Goal: Task Accomplishment & Management: Use online tool/utility

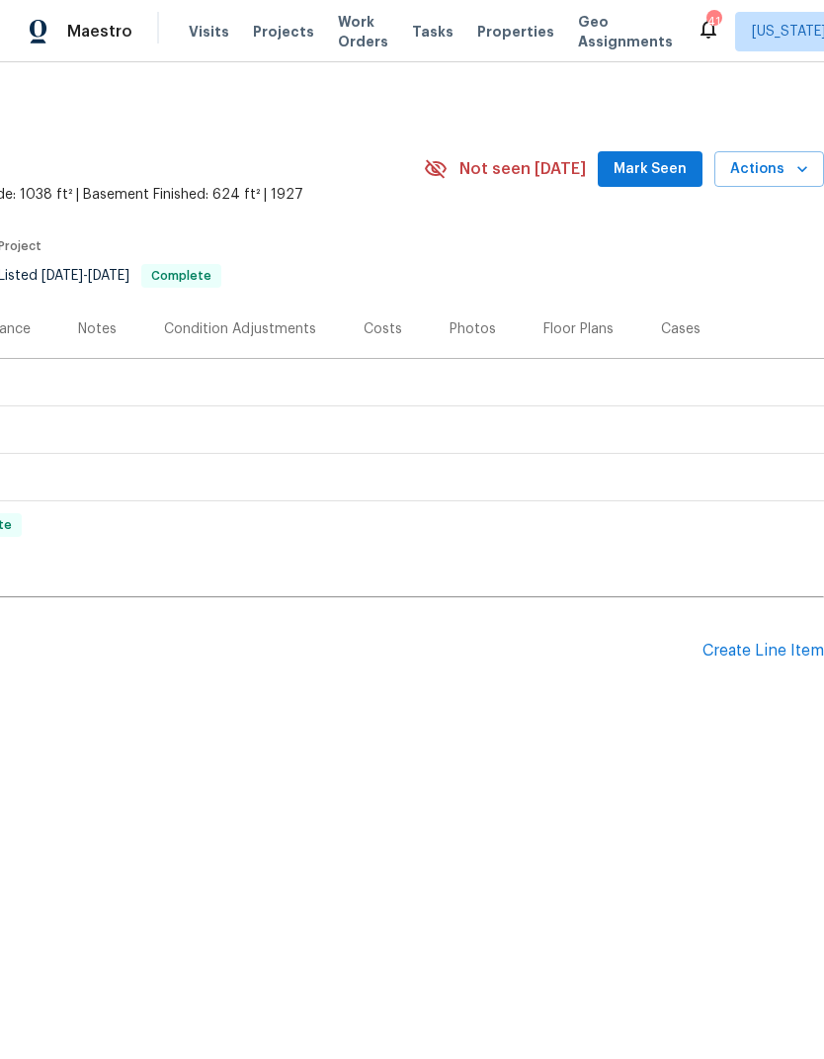
scroll to position [0, 84]
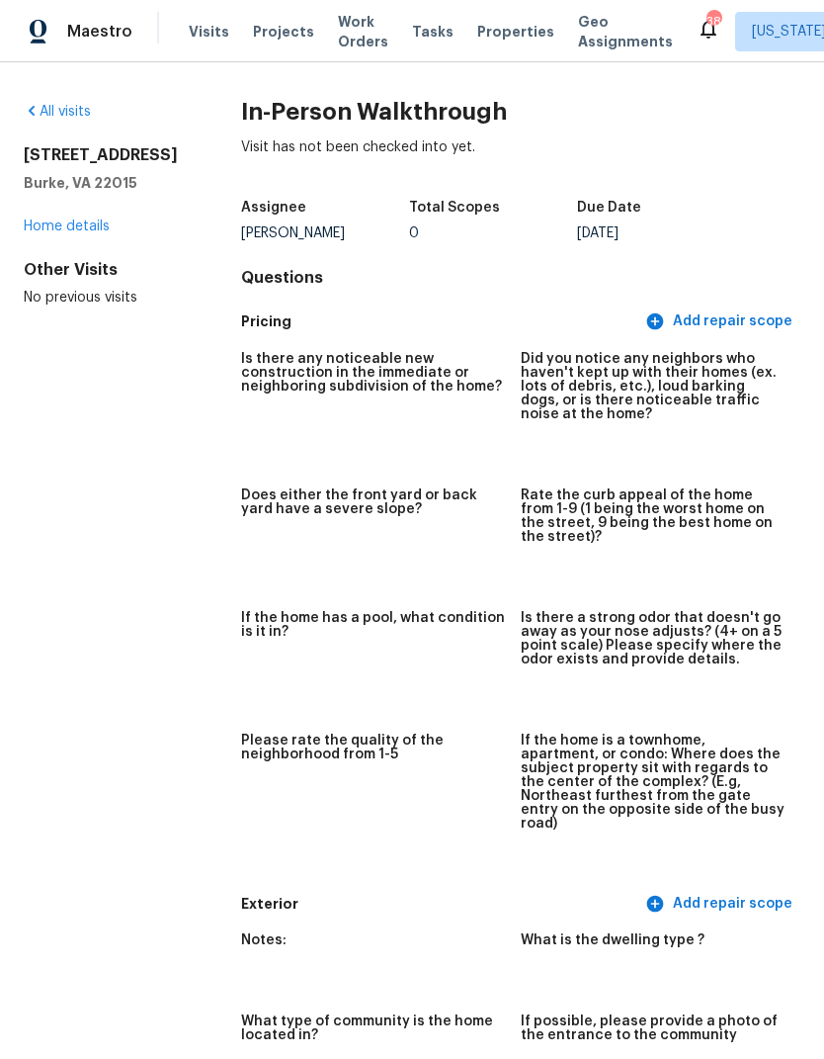
click at [89, 233] on link "Home details" at bounding box center [67, 226] width 86 height 14
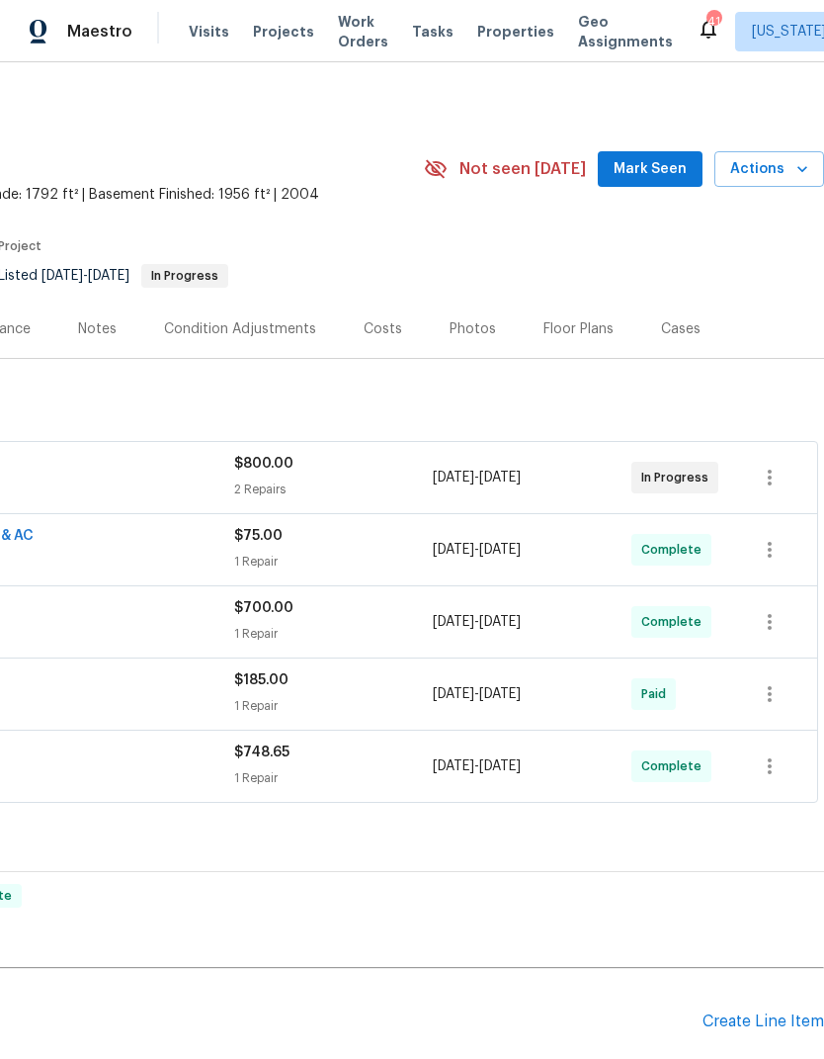
scroll to position [0, 295]
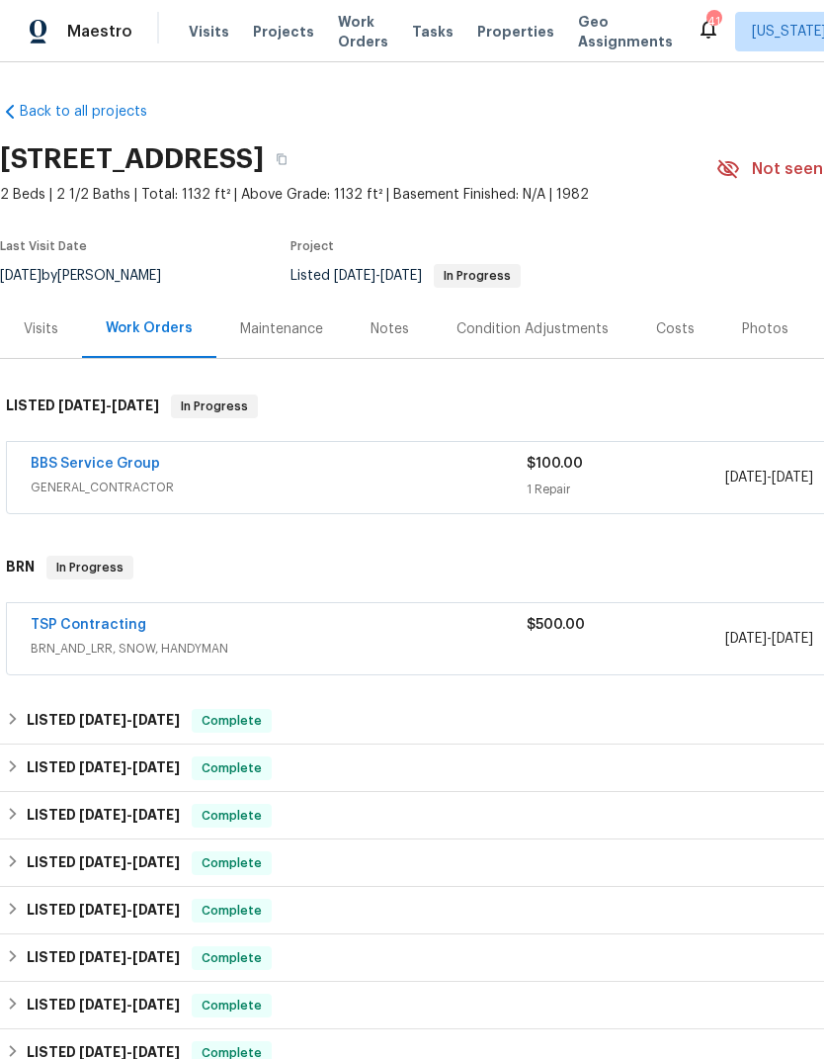
scroll to position [0, -1]
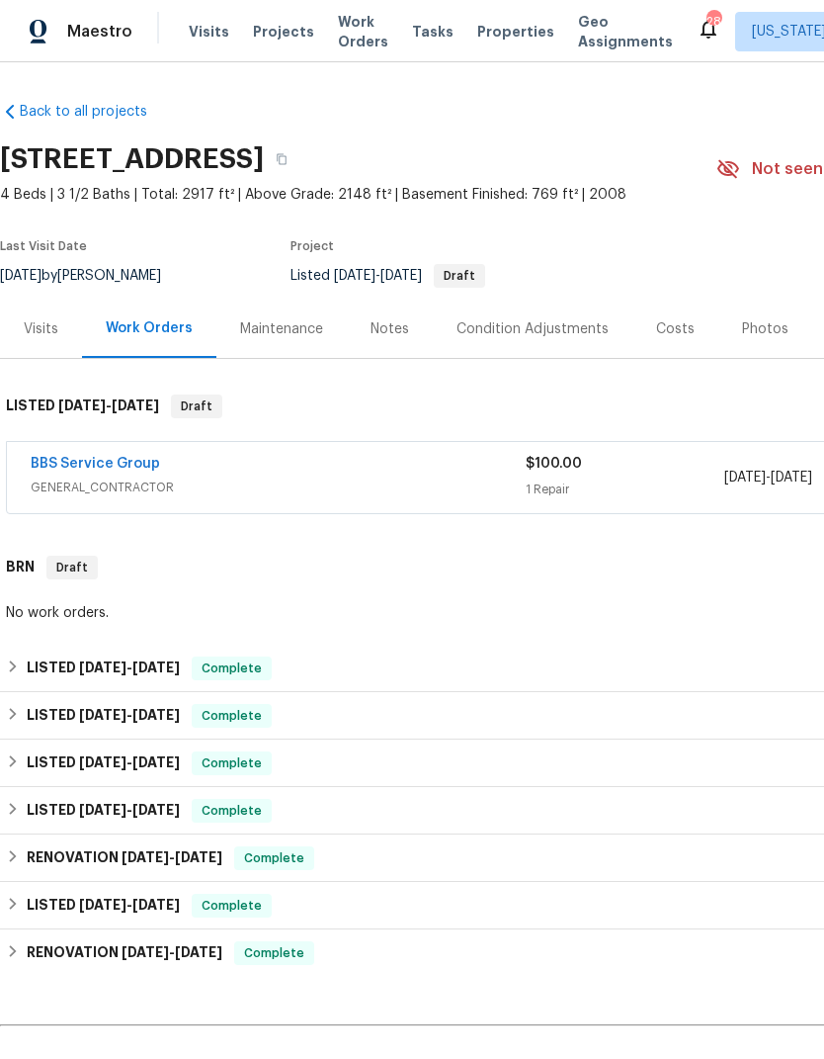
scroll to position [0, -1]
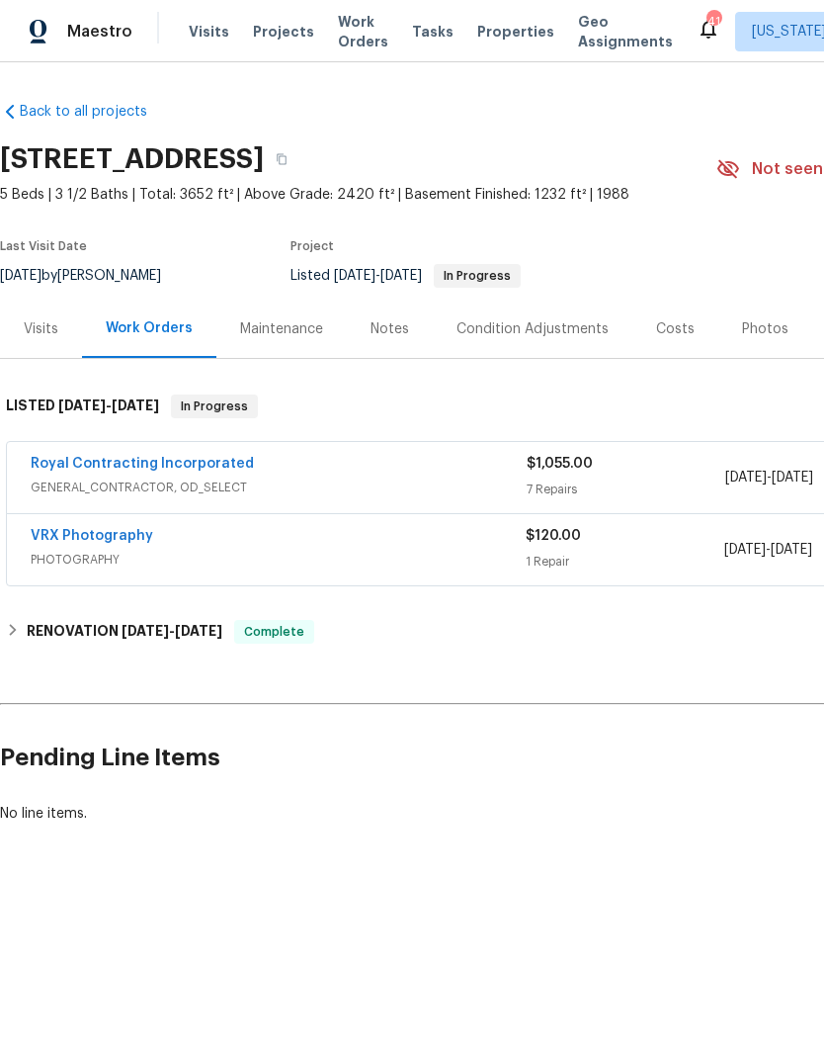
scroll to position [0, -4]
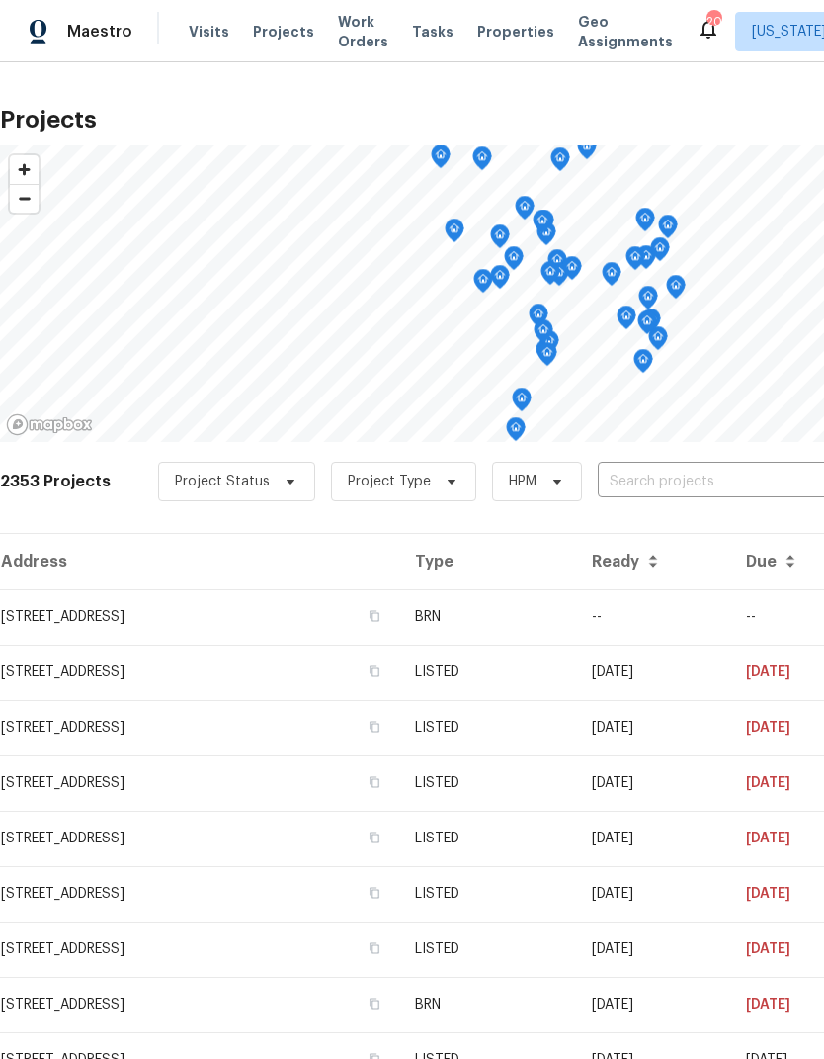
click at [641, 470] on input "text" at bounding box center [711, 482] width 226 height 31
type input "white"
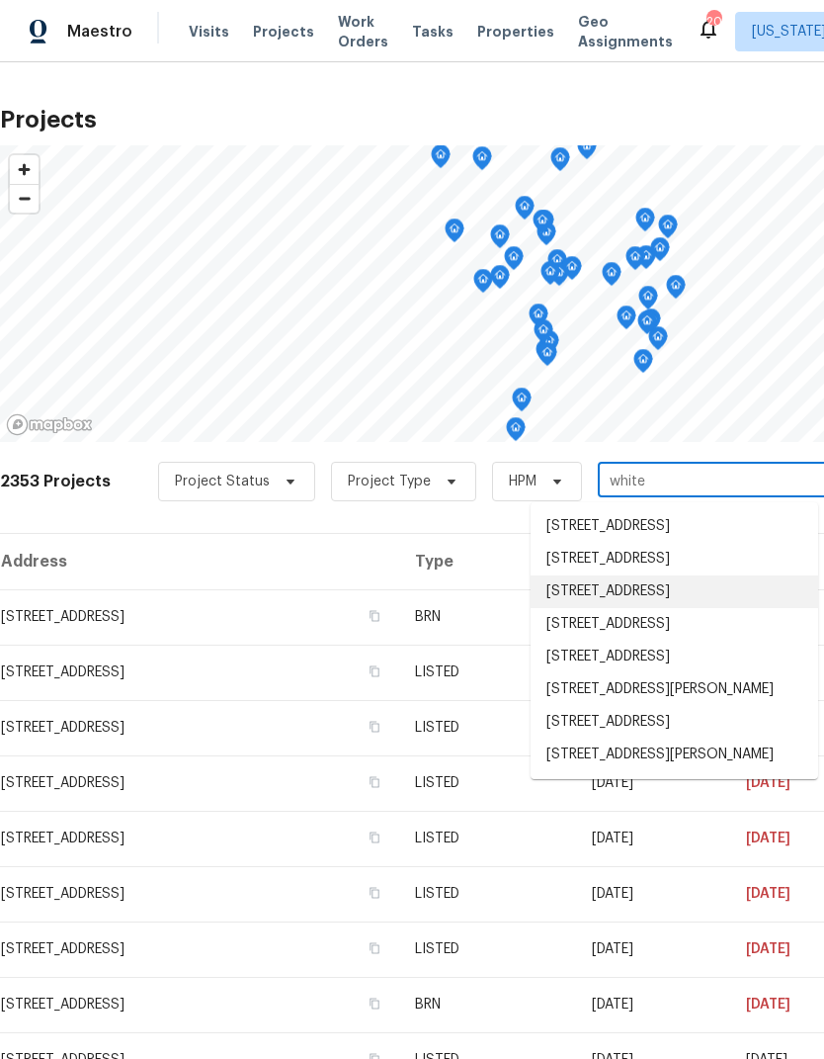
click at [653, 608] on li "[STREET_ADDRESS]" at bounding box center [675, 591] width 288 height 33
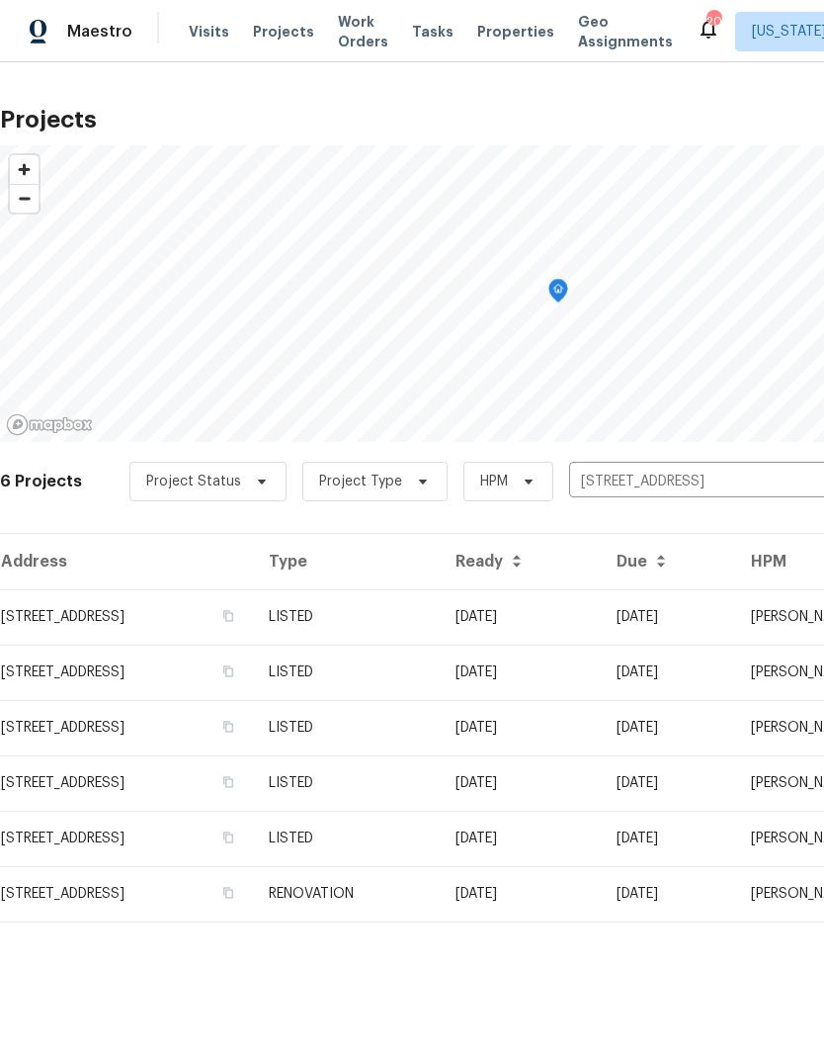
click at [193, 628] on td "[STREET_ADDRESS]" at bounding box center [126, 616] width 253 height 55
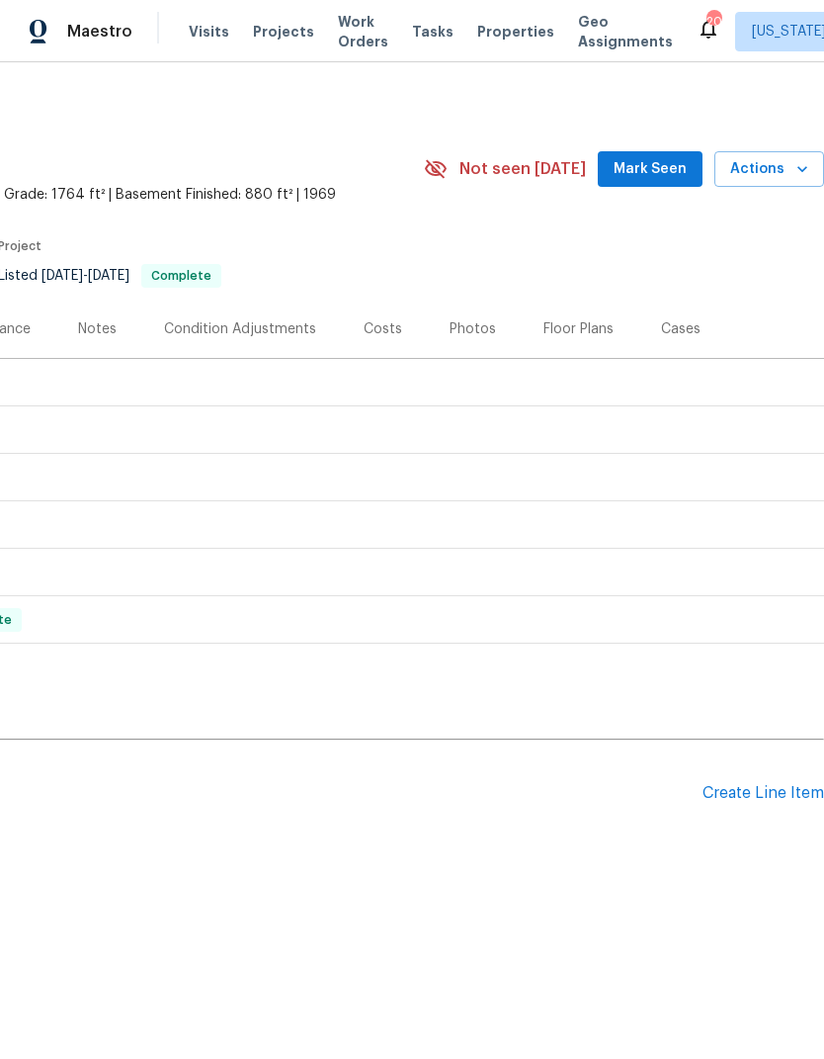
scroll to position [0, 293]
click at [765, 793] on div "Create Line Item" at bounding box center [764, 793] width 122 height 19
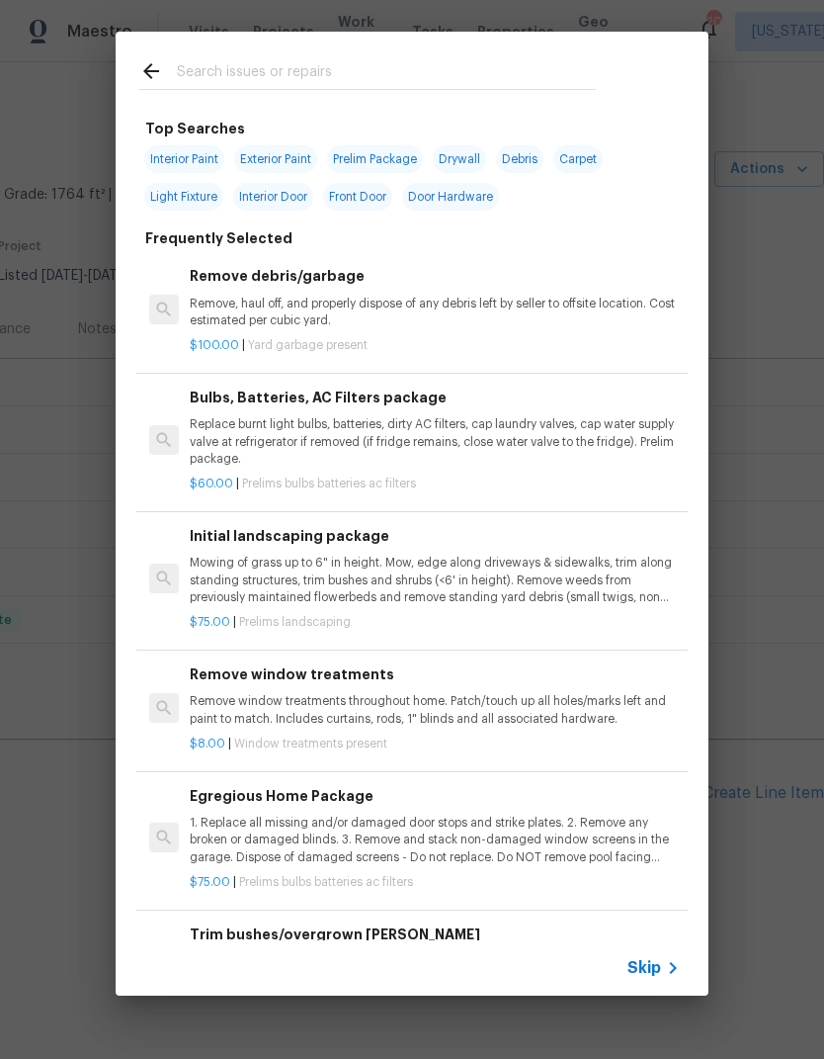
click at [292, 76] on input "text" at bounding box center [386, 74] width 419 height 30
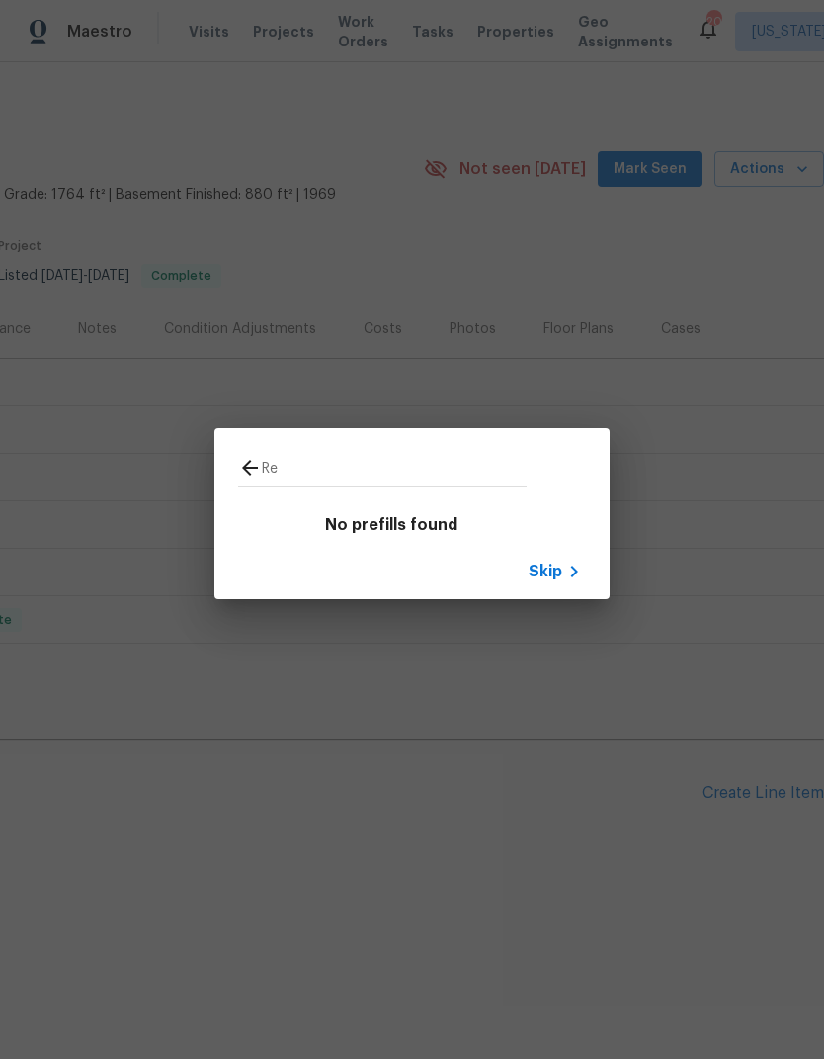
type input "R"
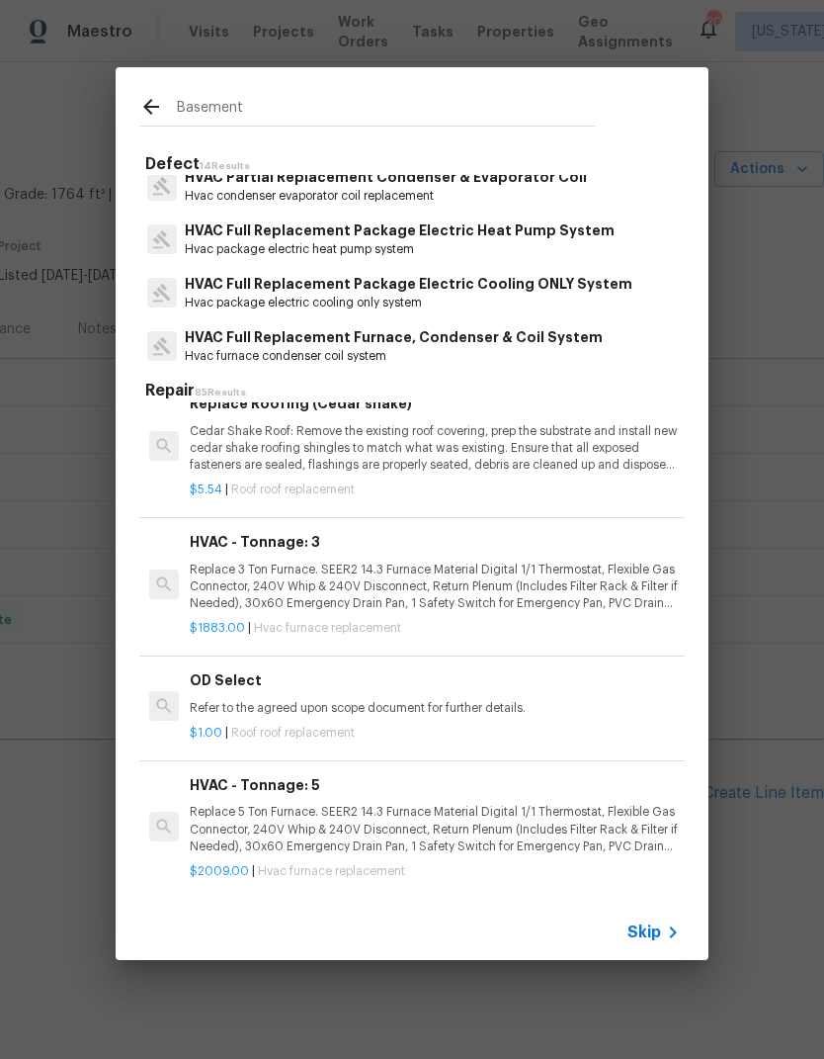
scroll to position [550, 0]
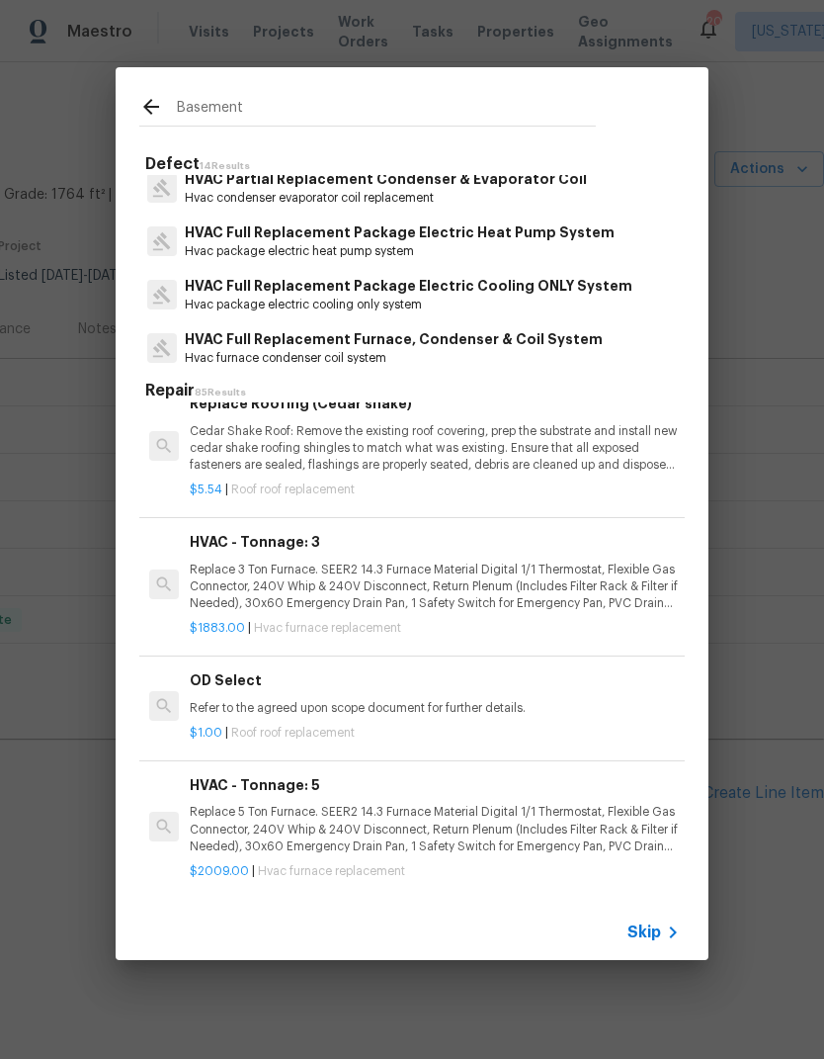
click at [226, 97] on input "Basement" at bounding box center [386, 111] width 419 height 30
click at [222, 99] on input "Basement" at bounding box center [386, 111] width 419 height 30
type input "W"
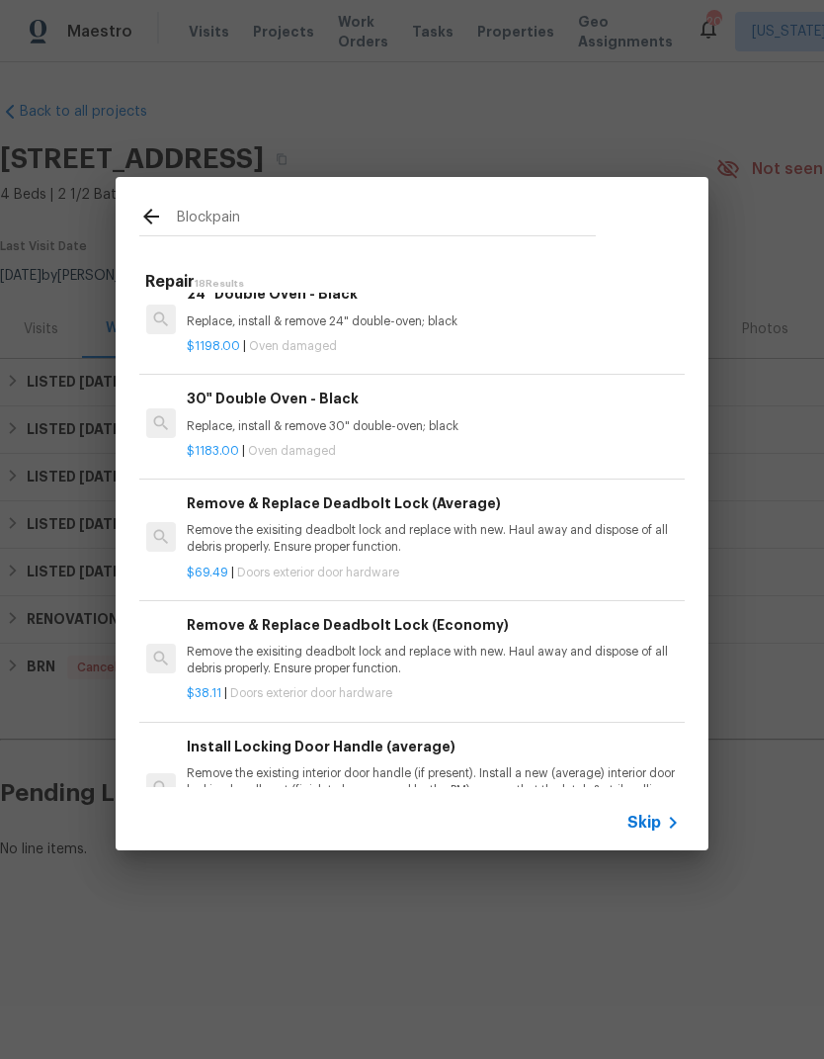
scroll to position [960, 3]
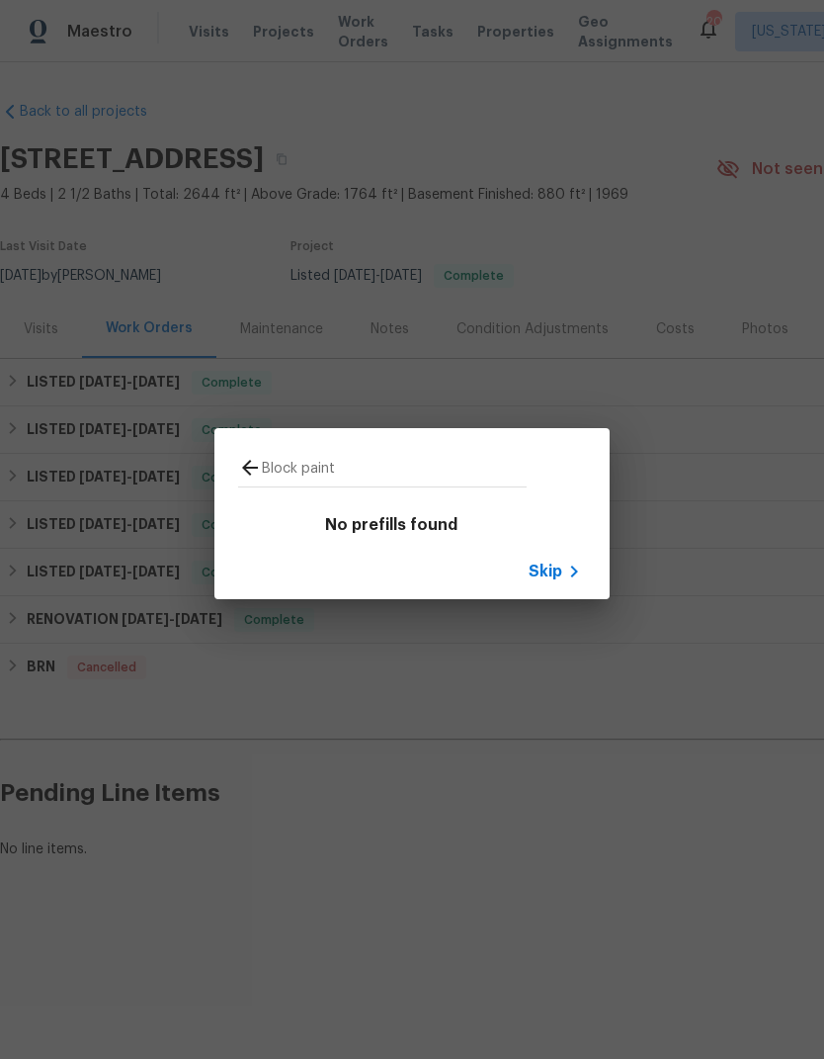
click at [442, 463] on input "Block paint" at bounding box center [394, 471] width 265 height 30
click at [442, 462] on input "Block paint" at bounding box center [394, 471] width 265 height 30
click at [427, 464] on input "Block paint" at bounding box center [394, 471] width 265 height 30
type input "B"
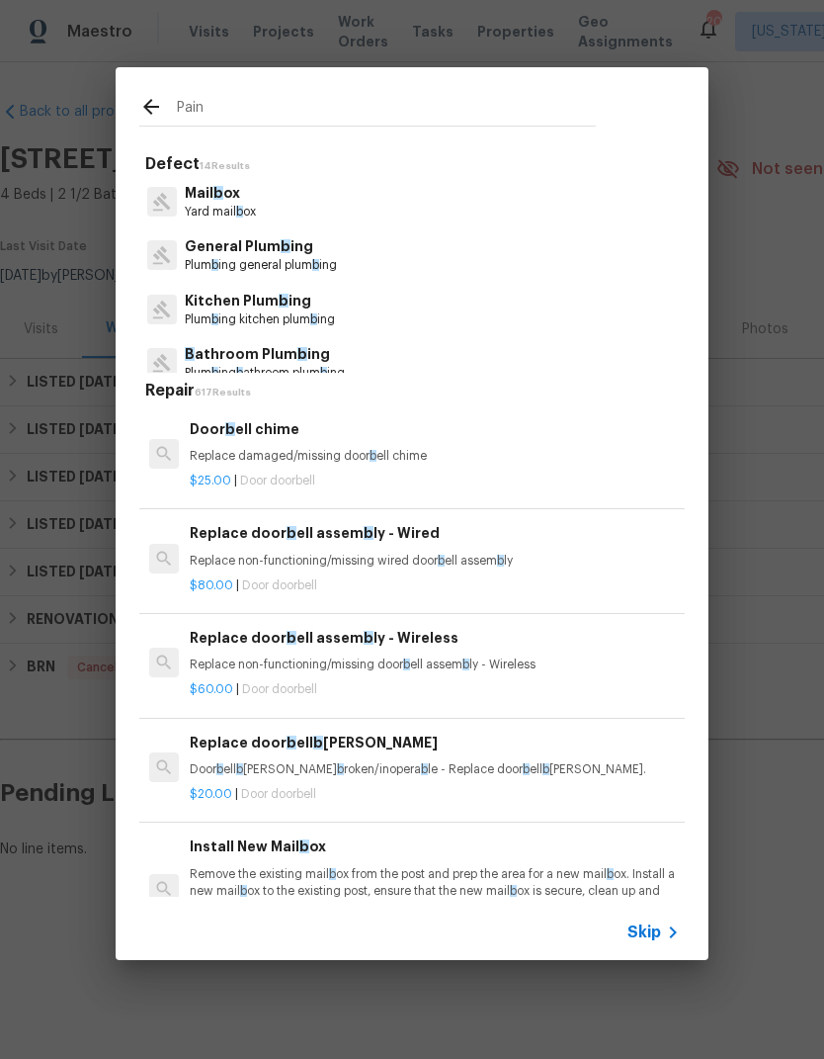
type input "Paint"
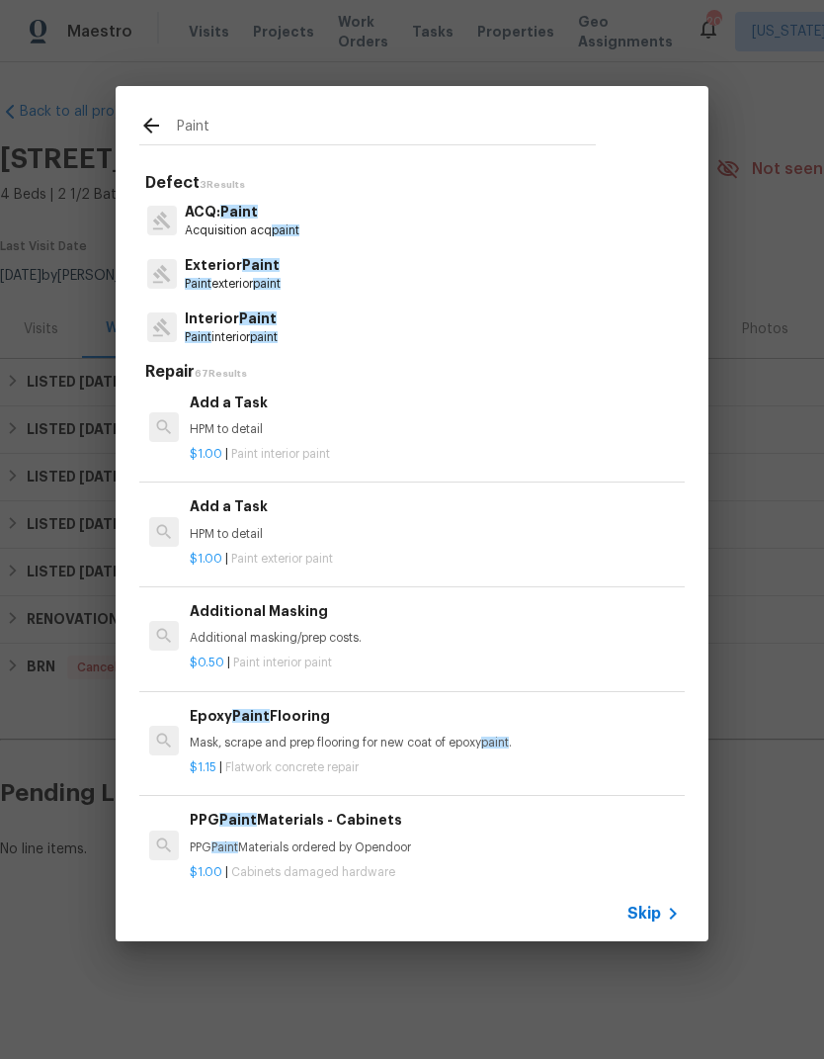
scroll to position [1812, 0]
click at [321, 449] on span "Paint interior paint" at bounding box center [280, 455] width 99 height 12
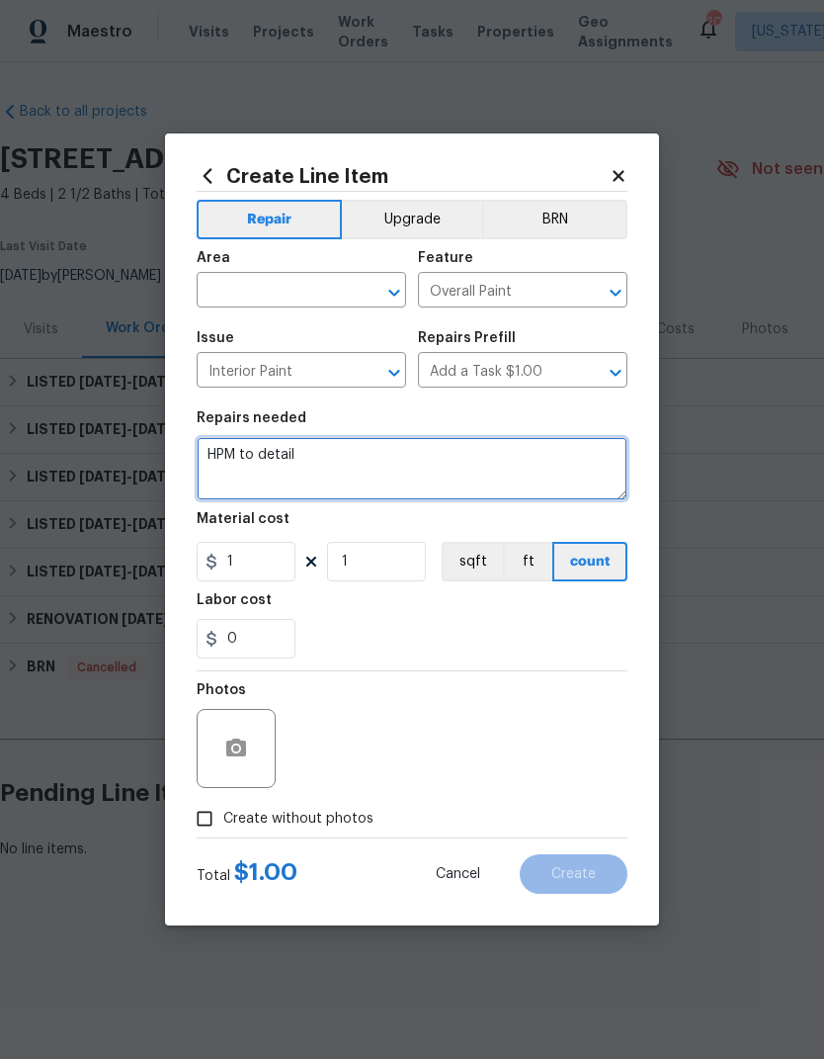
click at [279, 454] on textarea "HPM to detail" at bounding box center [412, 468] width 431 height 63
click at [286, 465] on textarea "HPM to detail" at bounding box center [412, 468] width 431 height 63
click at [287, 453] on textarea "HPM to detail" at bounding box center [412, 468] width 431 height 63
type textarea "H"
click at [493, 463] on textarea "Repoint CMU wall in unfinished basement corner" at bounding box center [412, 468] width 431 height 63
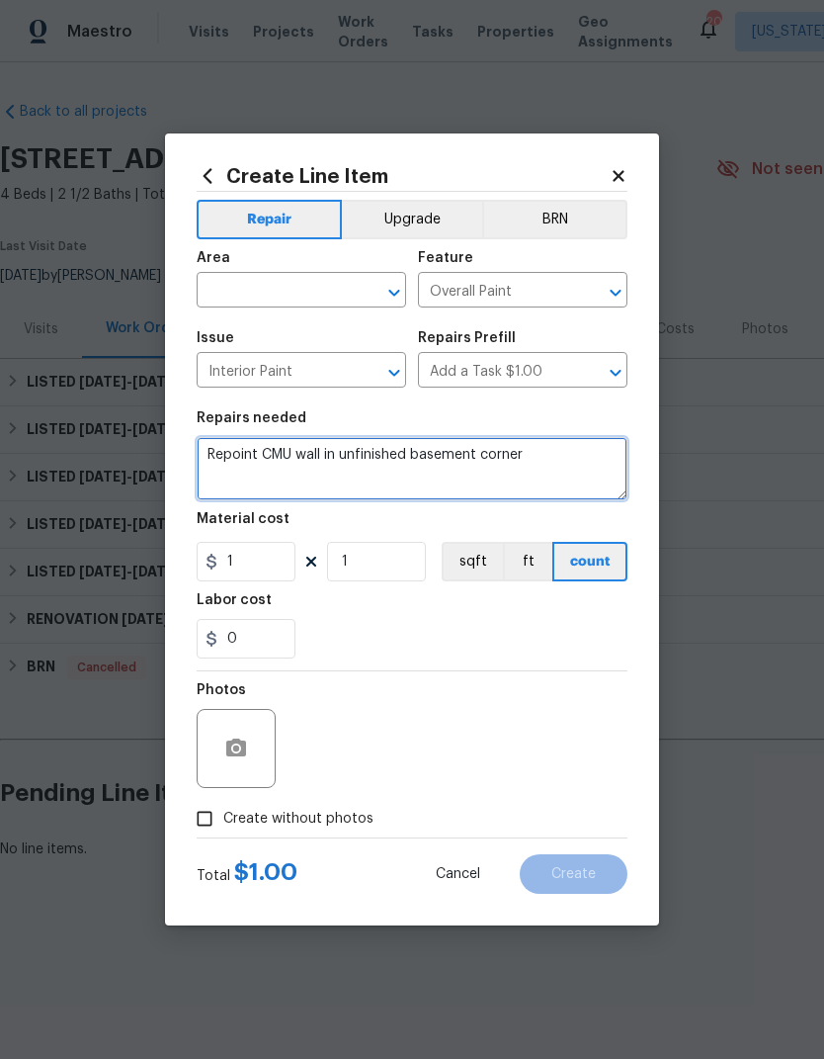
click at [483, 458] on textarea "Repoint CMU wall in unfinished basement corner" at bounding box center [412, 468] width 431 height 63
click at [609, 453] on textarea "Repoint CMU wall in unfinished basement back corner corner" at bounding box center [412, 468] width 431 height 63
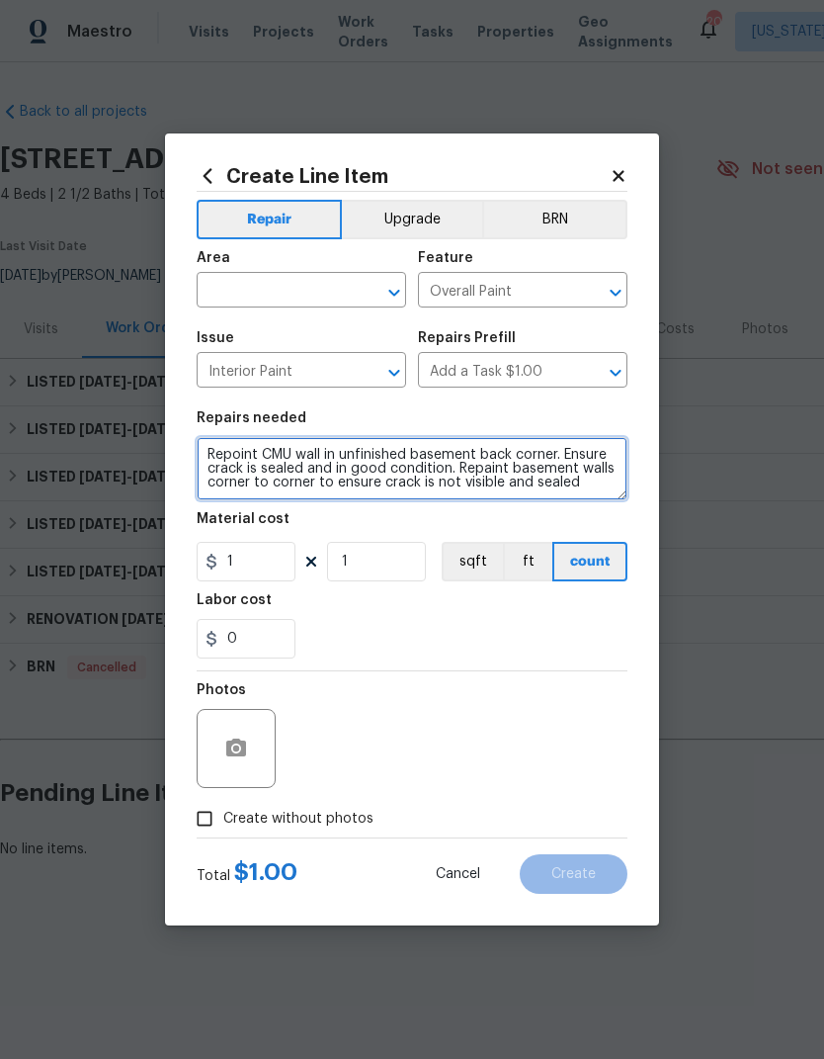
type textarea "Repoint CMU wall in unfinished basement back corner. Ensure crack is sealed and…"
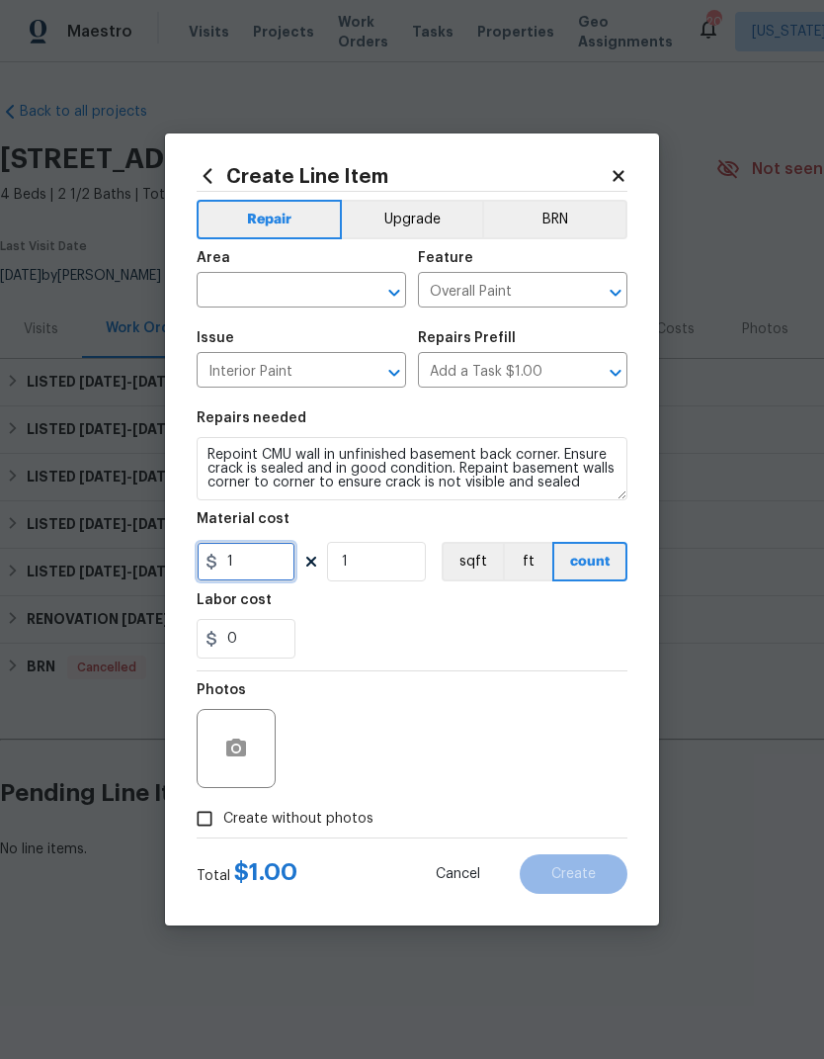
click at [273, 554] on input "1" at bounding box center [246, 562] width 99 height 40
click at [254, 564] on input "1" at bounding box center [246, 562] width 99 height 40
click at [253, 564] on input "1" at bounding box center [246, 562] width 99 height 40
type input "600"
click at [477, 617] on div "Labor cost" at bounding box center [412, 606] width 431 height 26
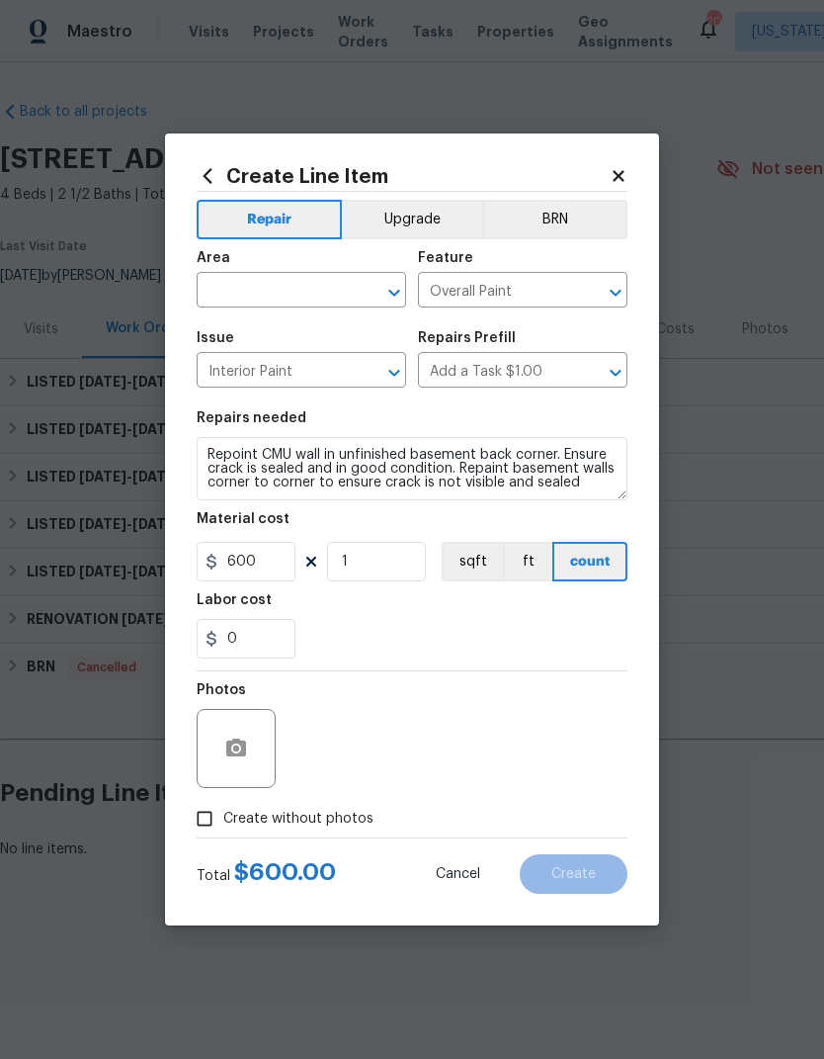
click at [276, 294] on input "text" at bounding box center [274, 292] width 154 height 31
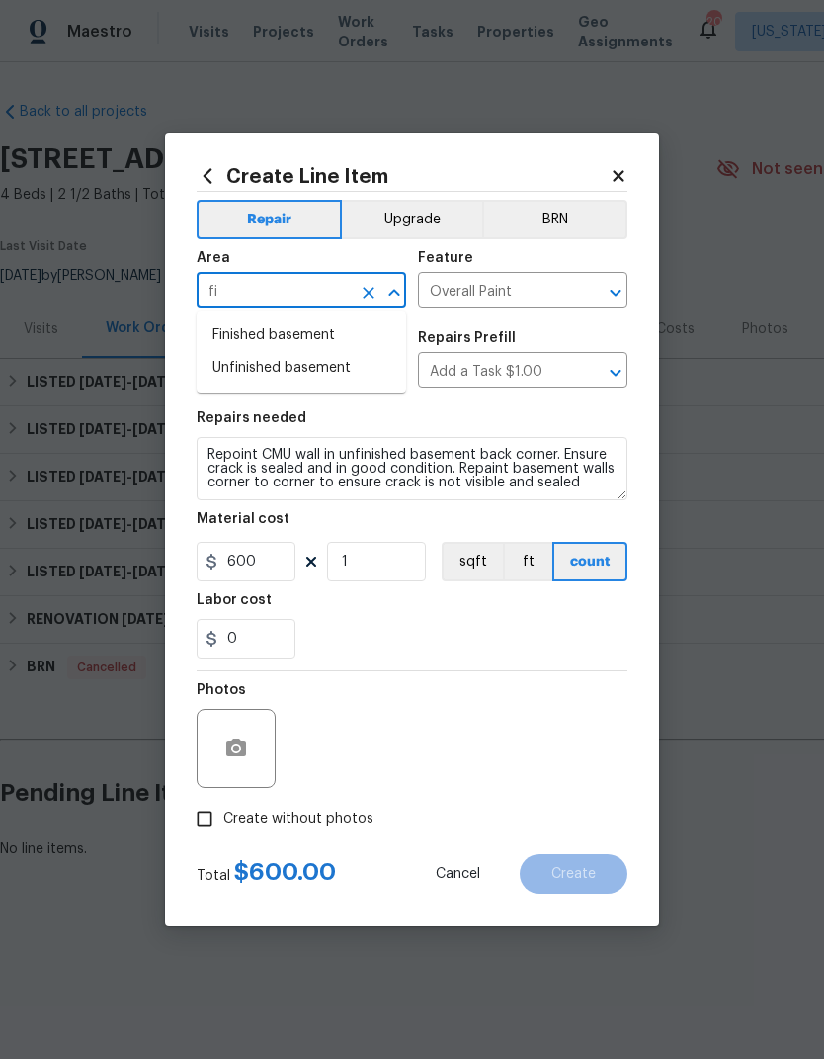
type input "f"
click at [340, 329] on li "Unfinished basement" at bounding box center [302, 335] width 210 height 33
type input "Unfinished basement"
click at [444, 639] on div "0" at bounding box center [412, 639] width 431 height 40
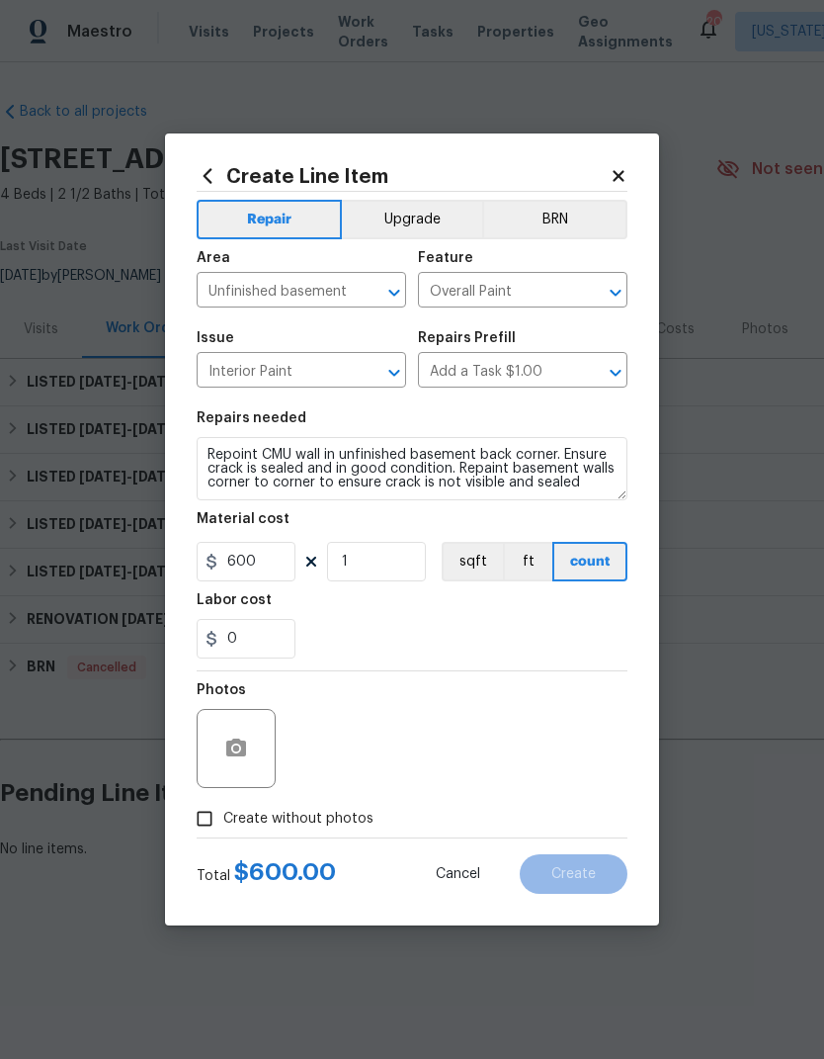
click at [221, 808] on input "Create without photos" at bounding box center [205, 819] width 38 height 38
checkbox input "true"
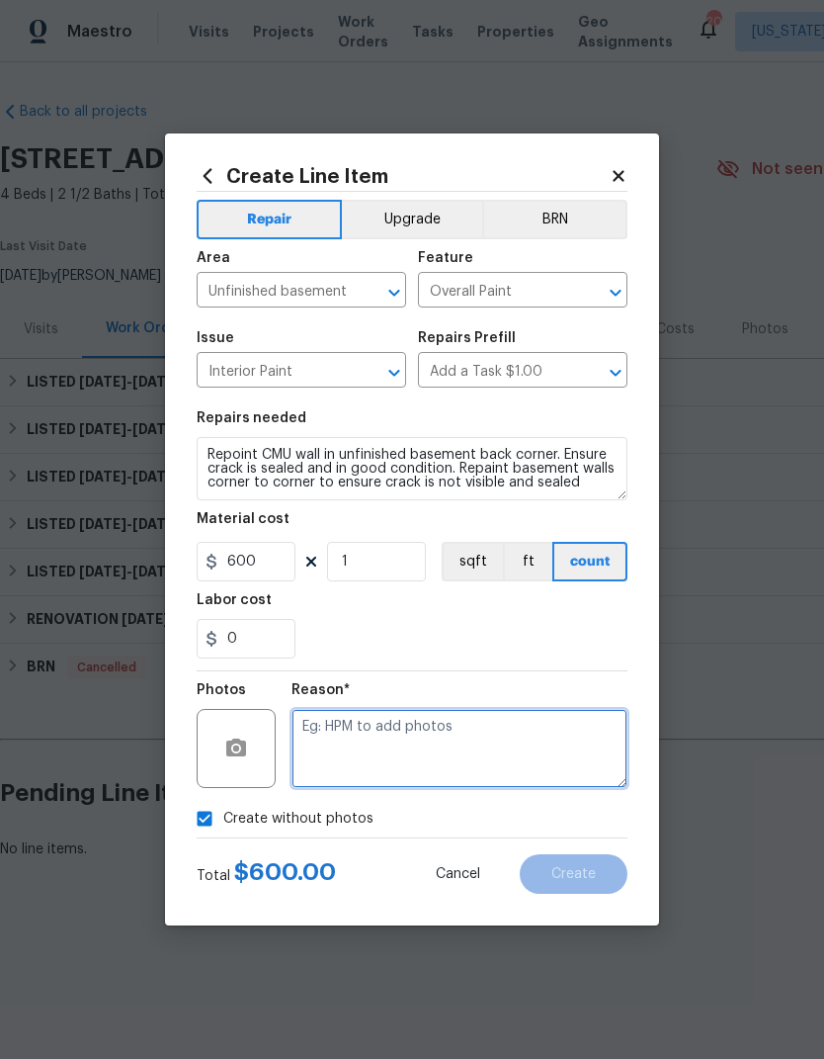
click at [494, 761] on textarea at bounding box center [460, 748] width 336 height 79
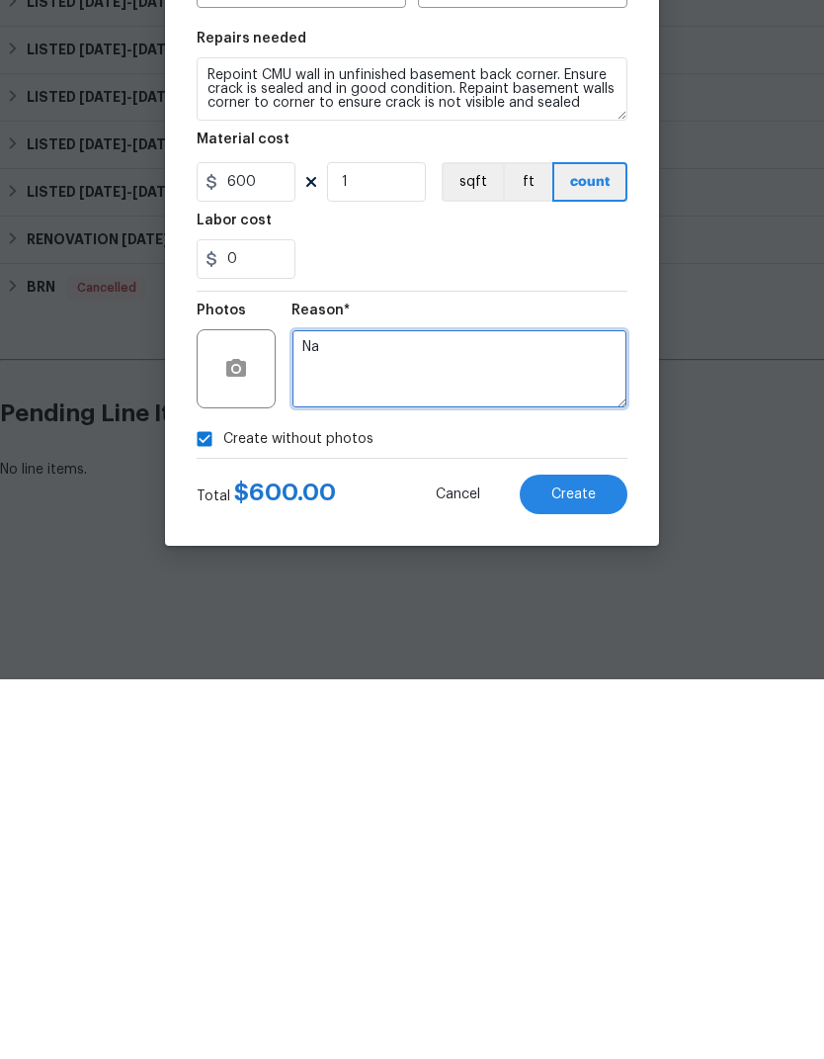
type textarea "Na"
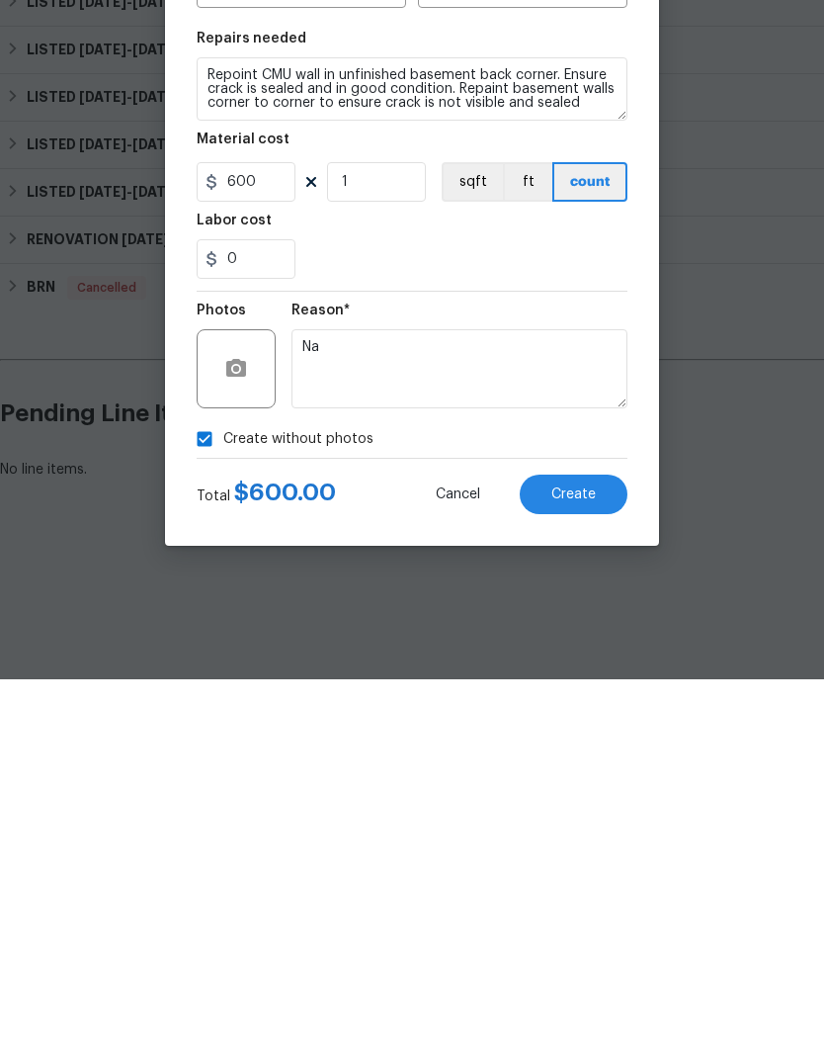
click at [578, 867] on span "Create" at bounding box center [574, 874] width 44 height 15
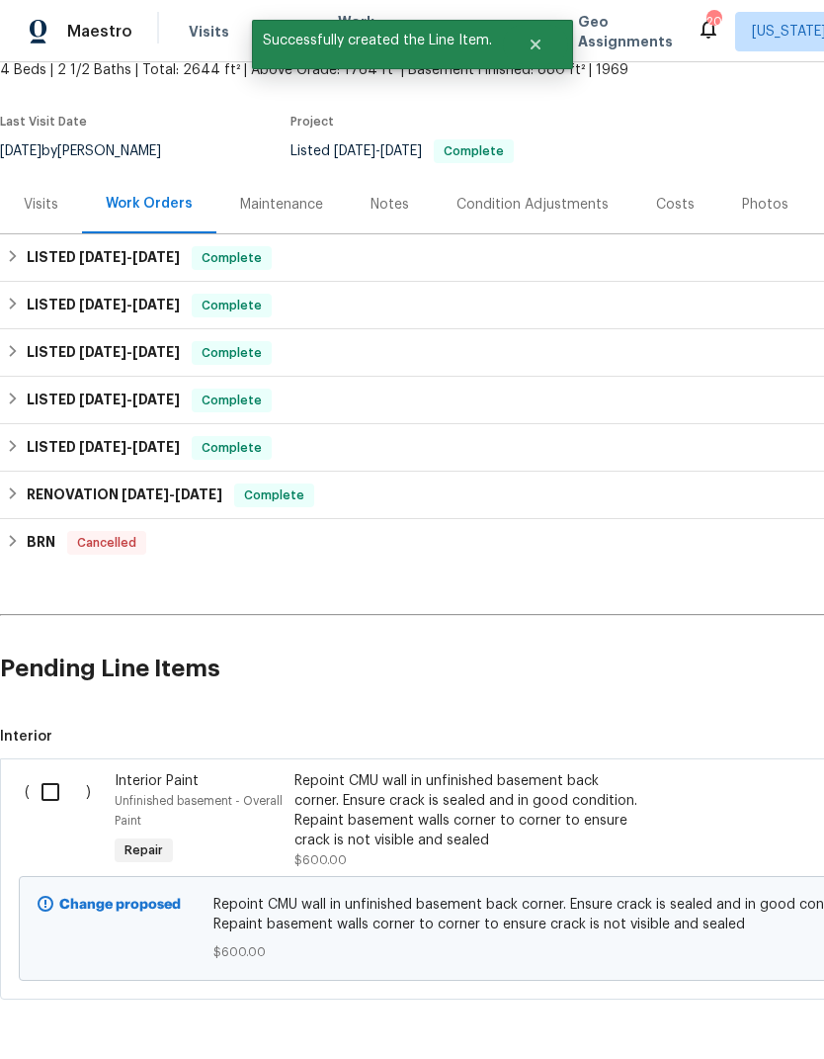
scroll to position [125, 0]
click at [58, 785] on input "checkbox" at bounding box center [58, 792] width 56 height 42
checkbox input "true"
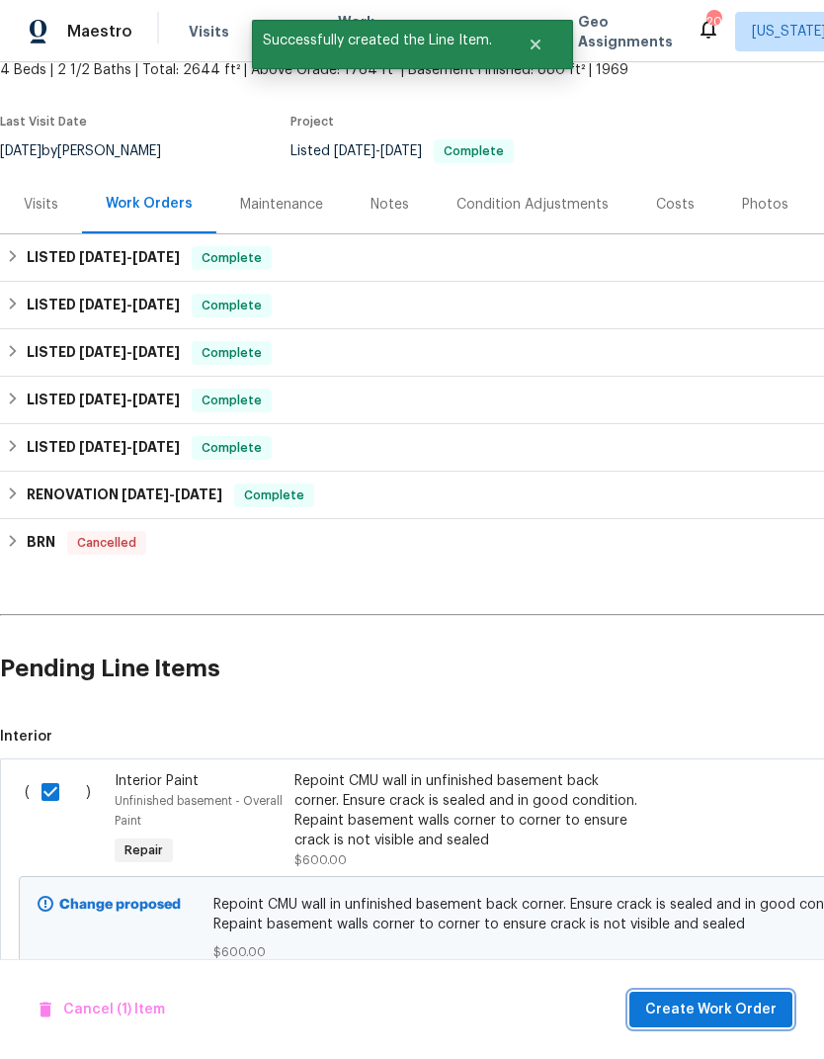
click at [730, 1015] on span "Create Work Order" at bounding box center [711, 1009] width 131 height 25
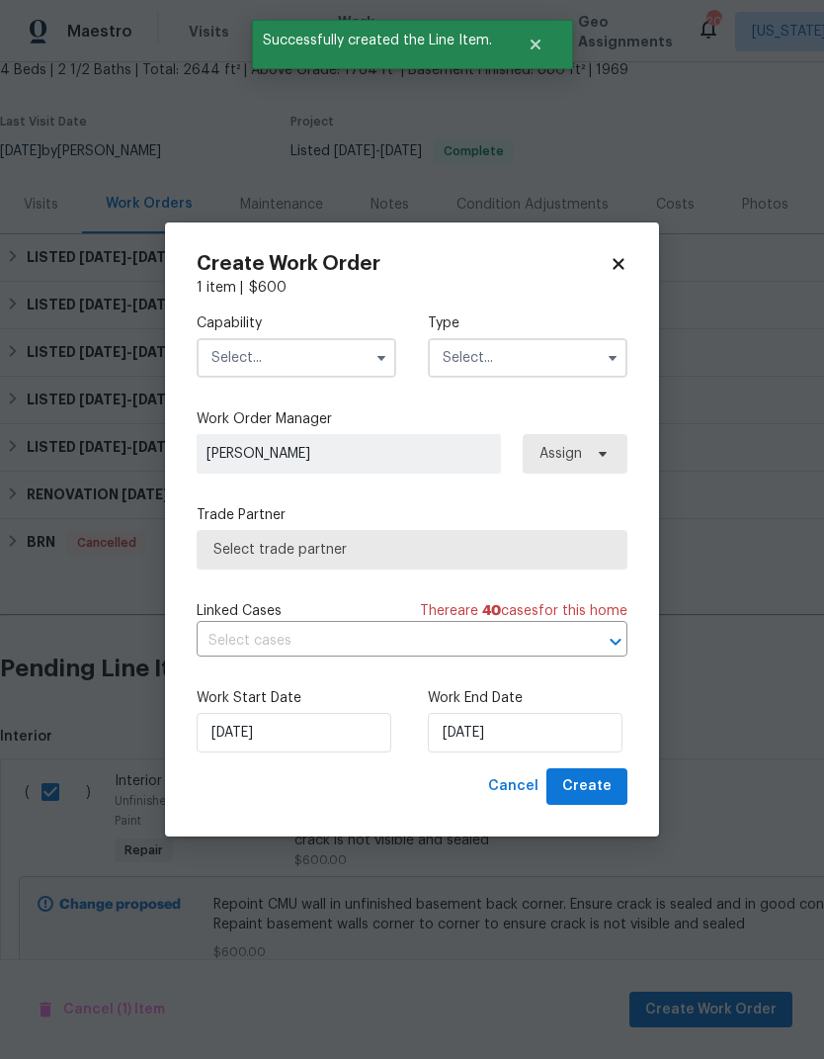
click at [321, 370] on input "text" at bounding box center [297, 358] width 200 height 40
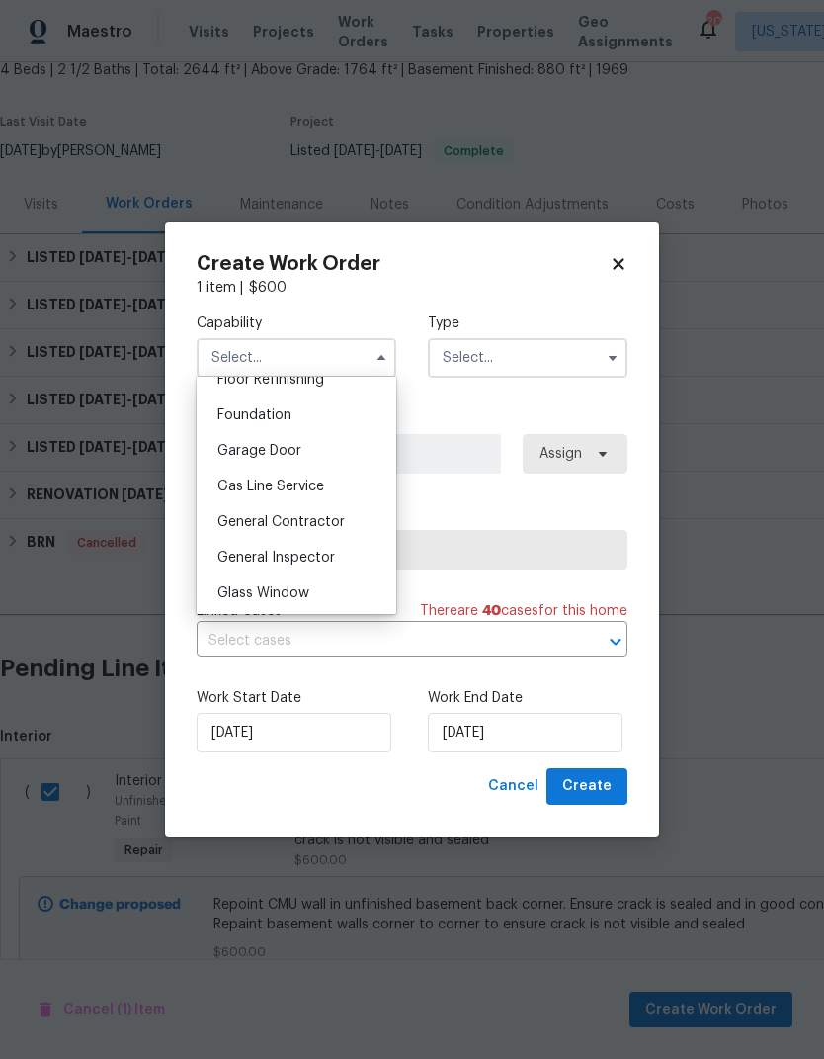
scroll to position [822, 0]
click at [337, 522] on span "General Contractor" at bounding box center [281, 523] width 128 height 14
type input "General Contractor"
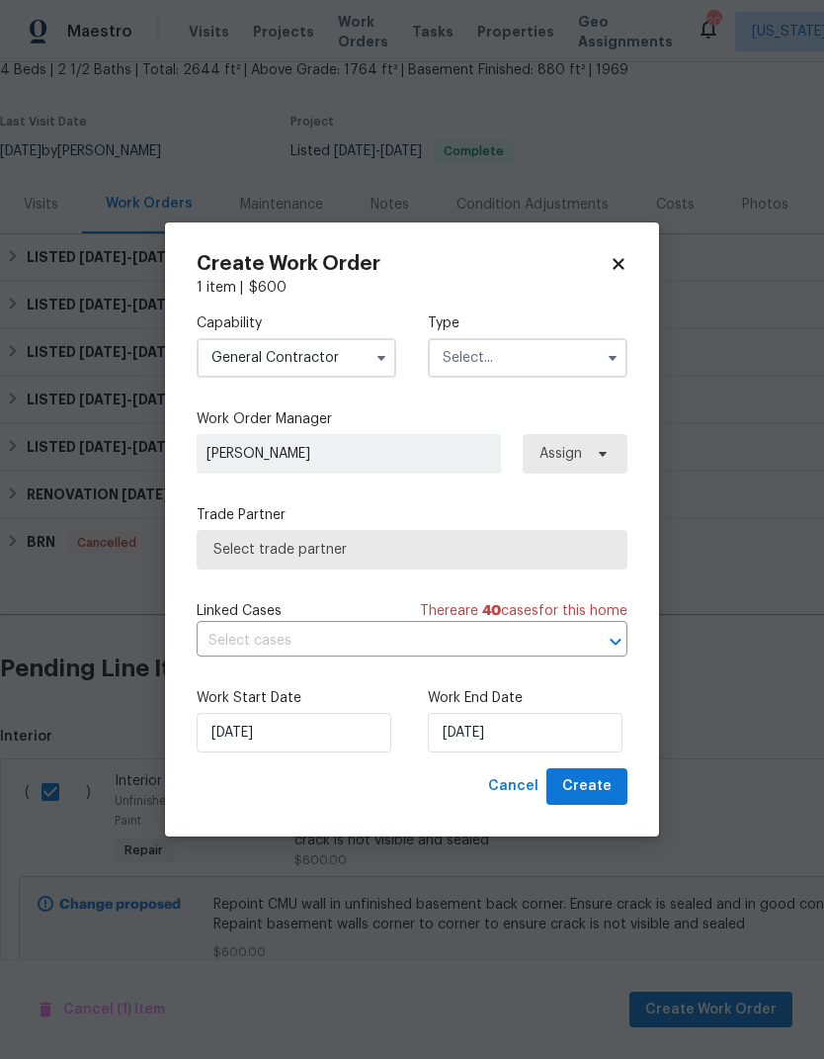
click at [560, 364] on input "text" at bounding box center [528, 358] width 200 height 40
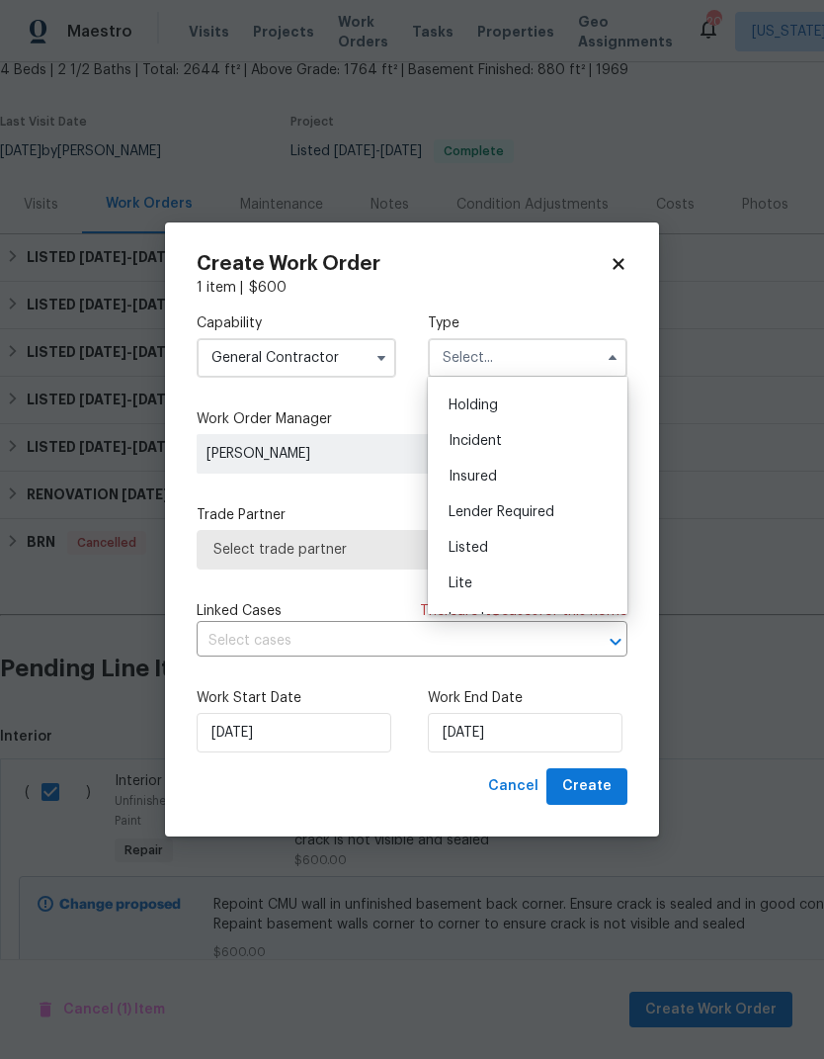
scroll to position [81, 0]
click at [506, 537] on div "Listed" at bounding box center [528, 532] width 190 height 36
type input "Listed"
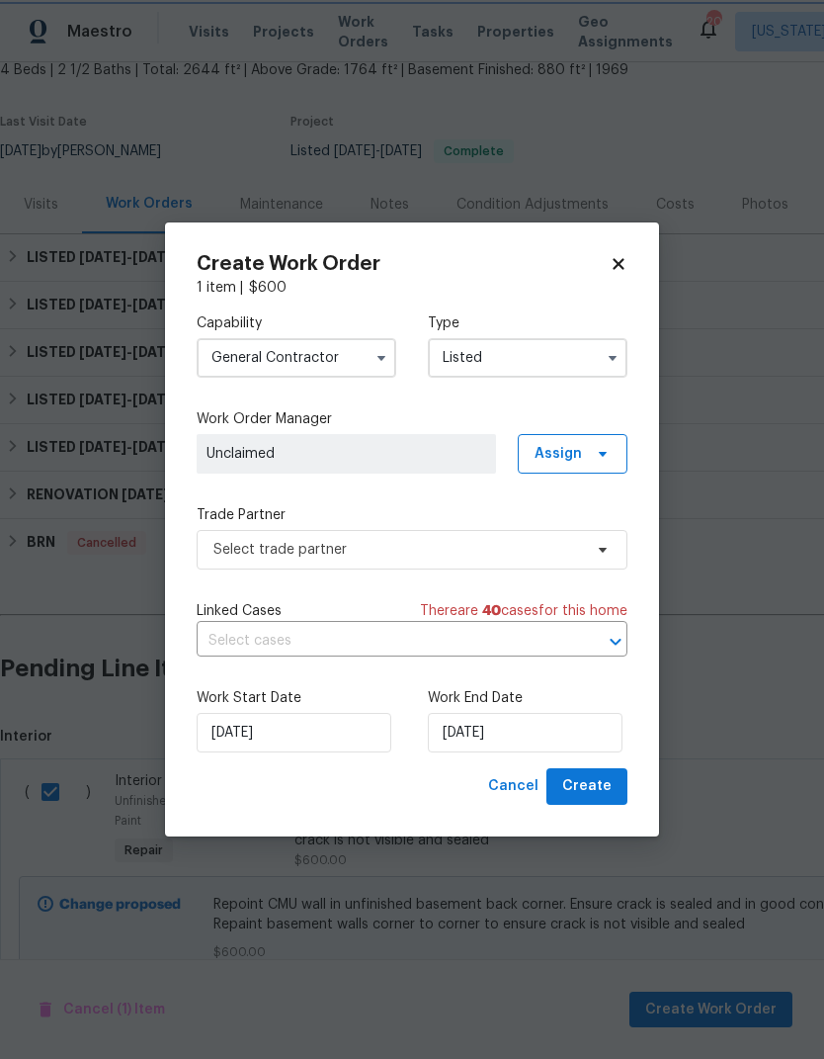
scroll to position [0, 0]
click at [588, 450] on span "Assign" at bounding box center [573, 454] width 110 height 40
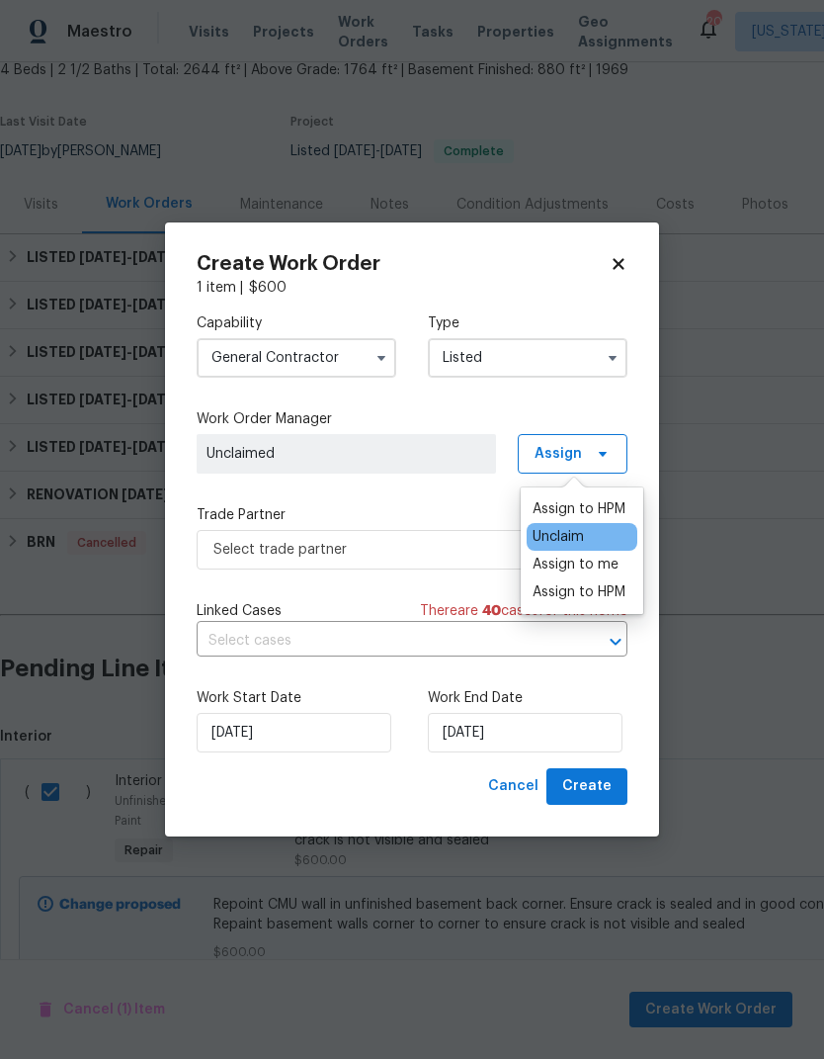
click at [598, 565] on div "Assign to me" at bounding box center [576, 565] width 86 height 20
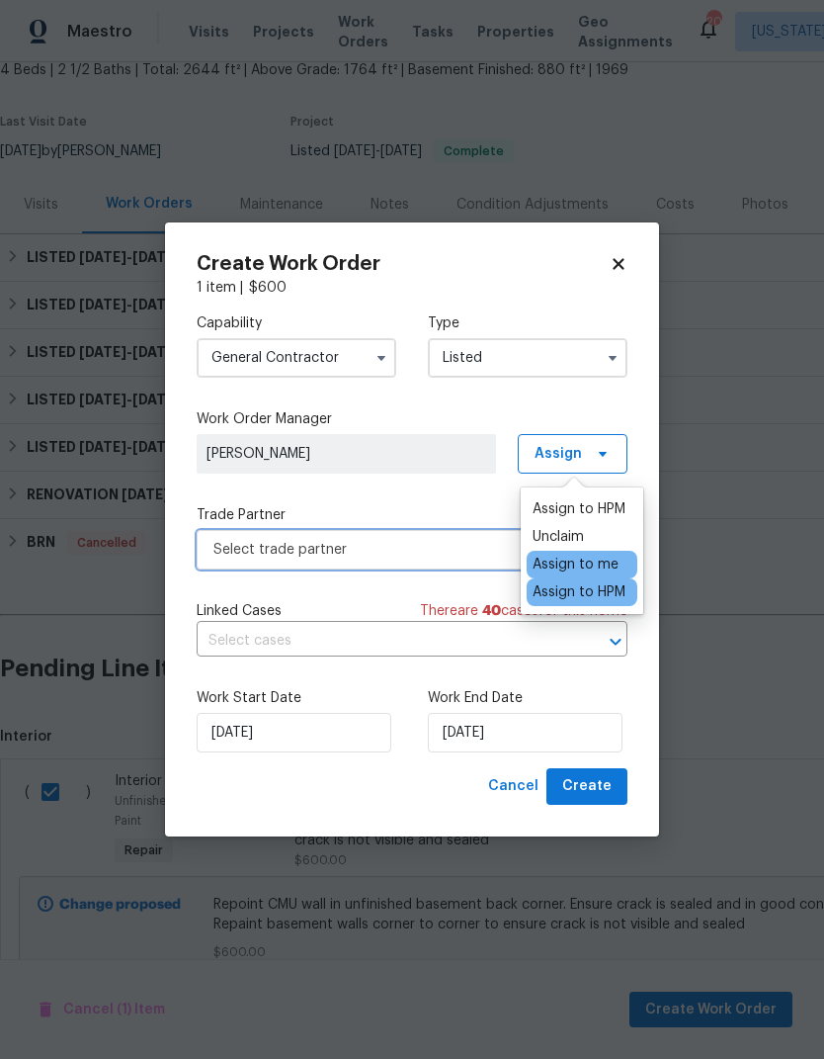
click at [368, 562] on span "Select trade partner" at bounding box center [412, 550] width 431 height 40
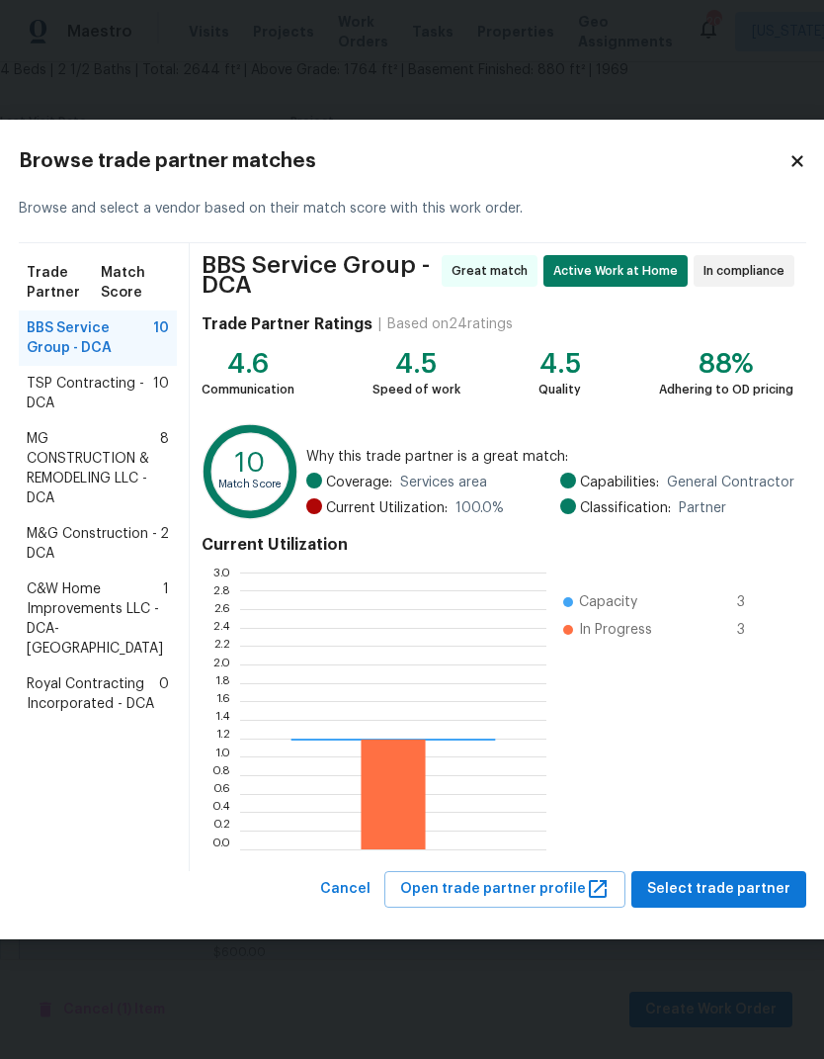
scroll to position [277, 306]
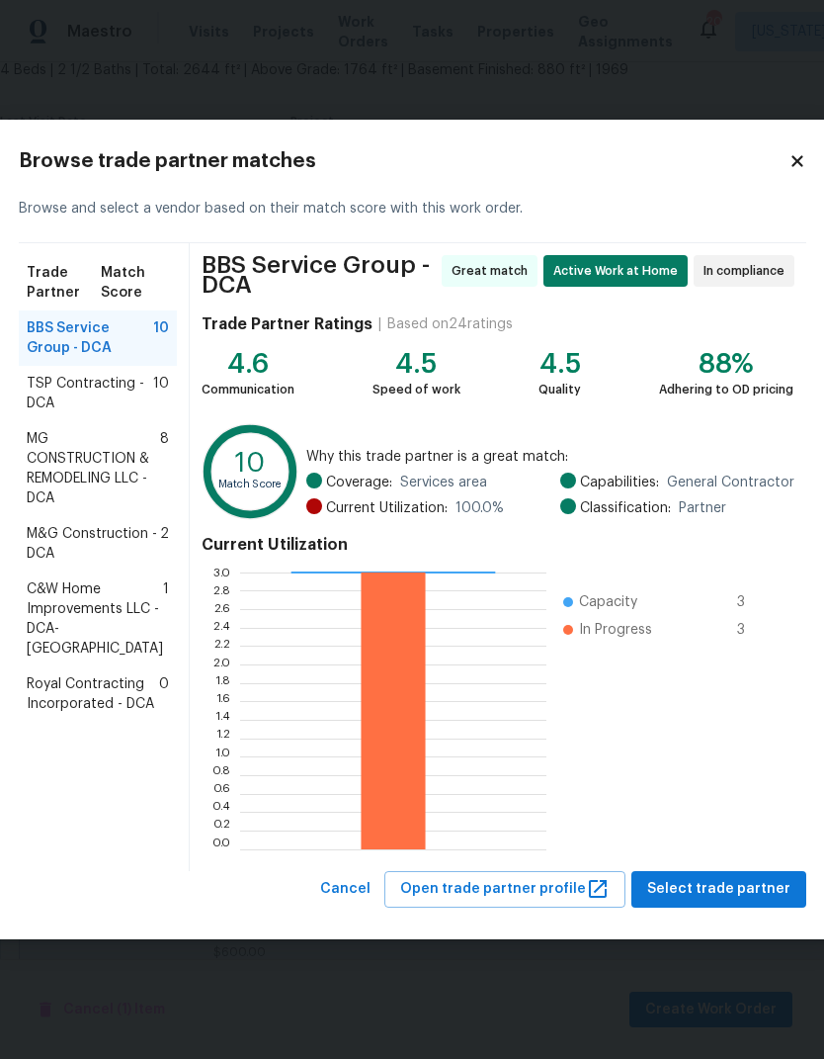
click at [100, 714] on span "Royal Contracting Incorporated - DCA" at bounding box center [93, 694] width 132 height 40
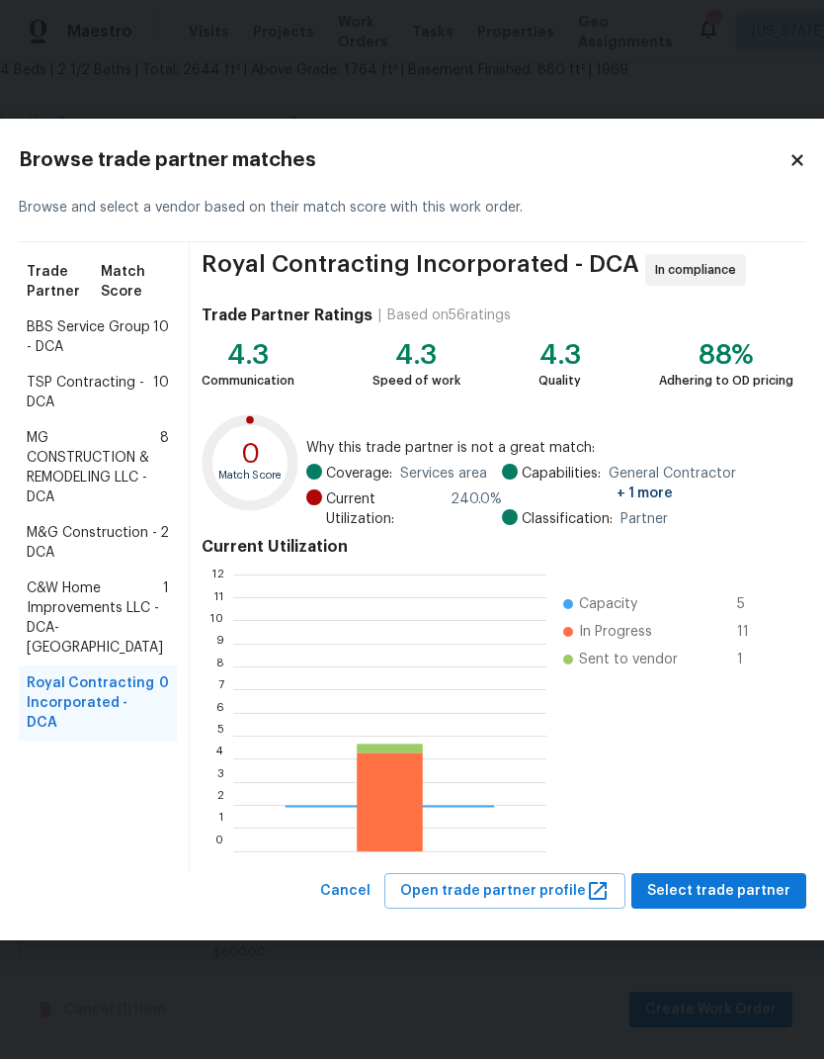
scroll to position [277, 313]
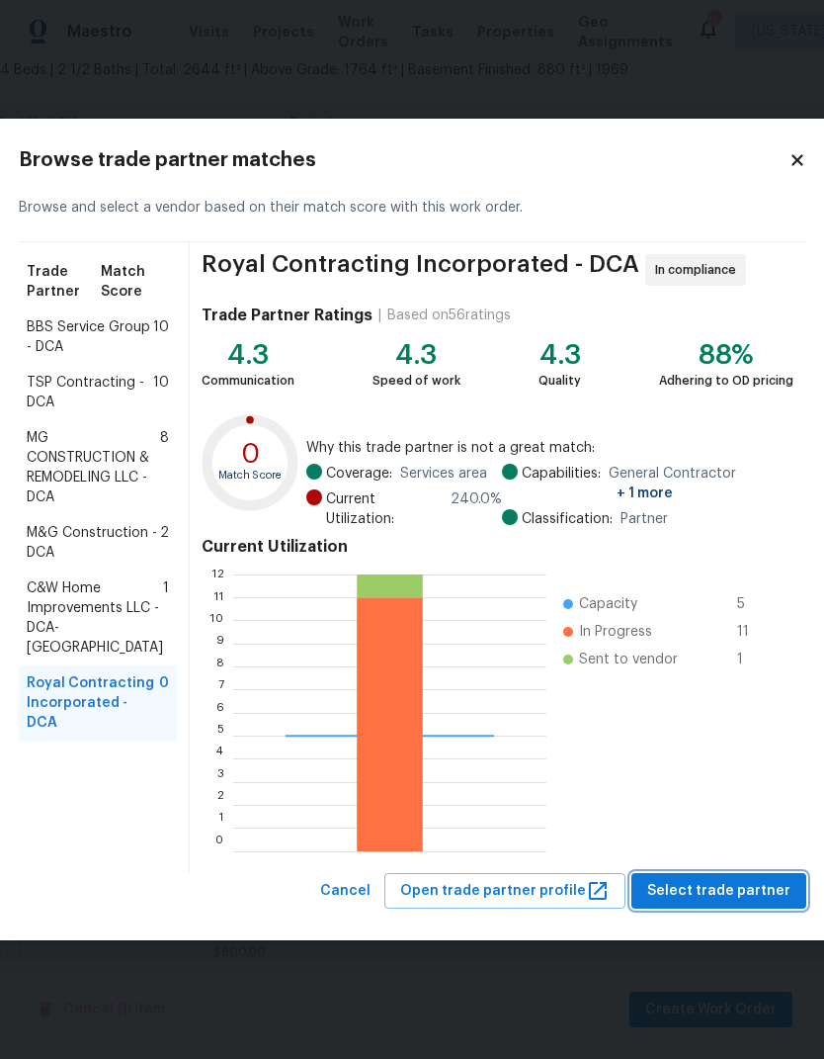
click at [724, 888] on span "Select trade partner" at bounding box center [719, 891] width 143 height 25
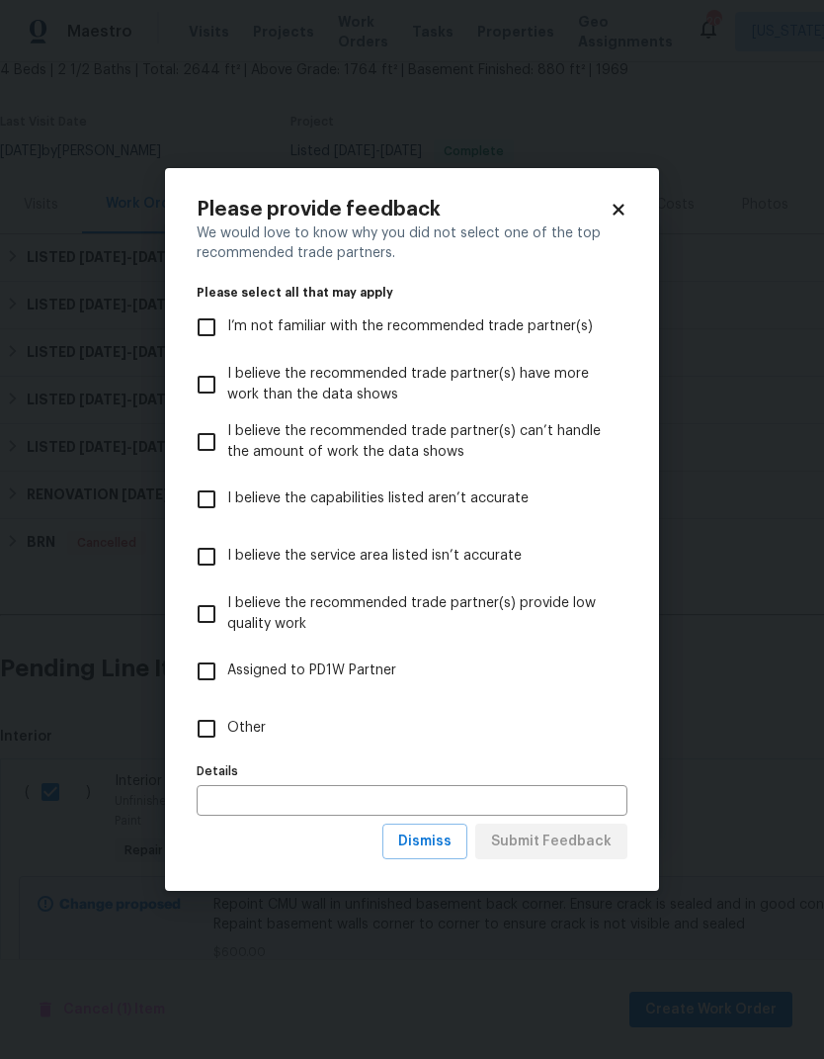
click at [208, 731] on input "Other" at bounding box center [207, 729] width 42 height 42
checkbox input "true"
click at [337, 780] on div "Details Details" at bounding box center [412, 786] width 431 height 58
click at [343, 809] on input "text" at bounding box center [412, 800] width 431 height 31
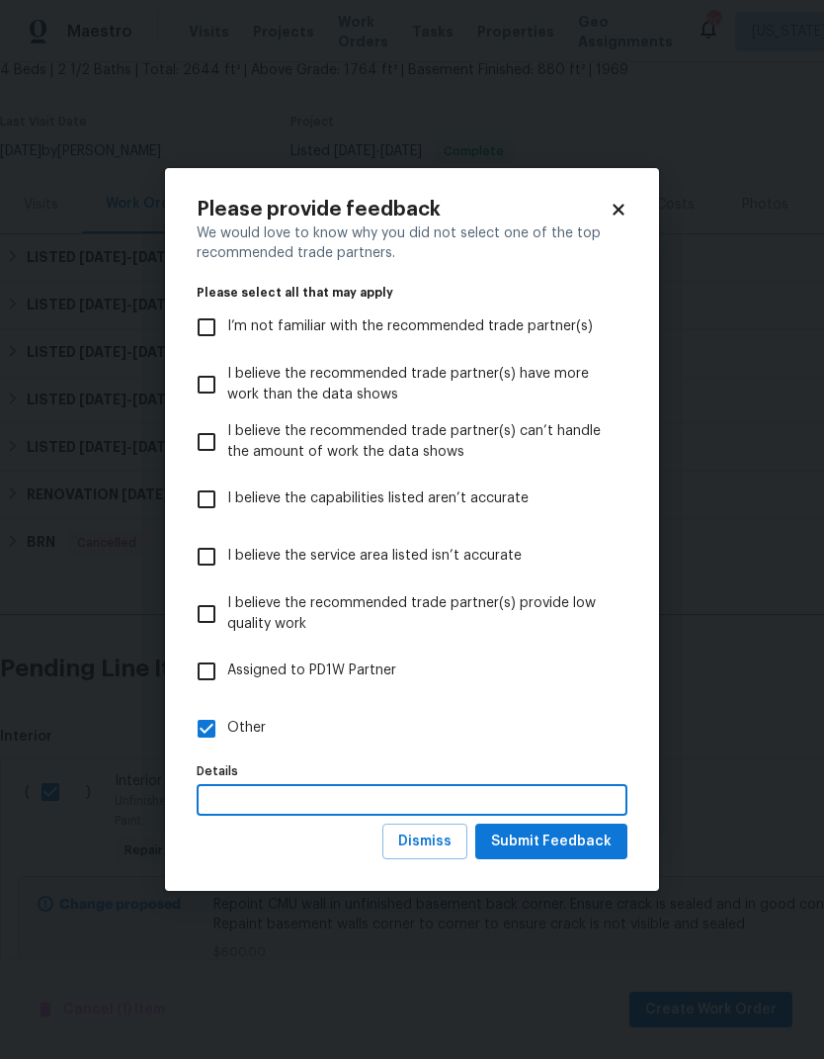
scroll to position [76, 0]
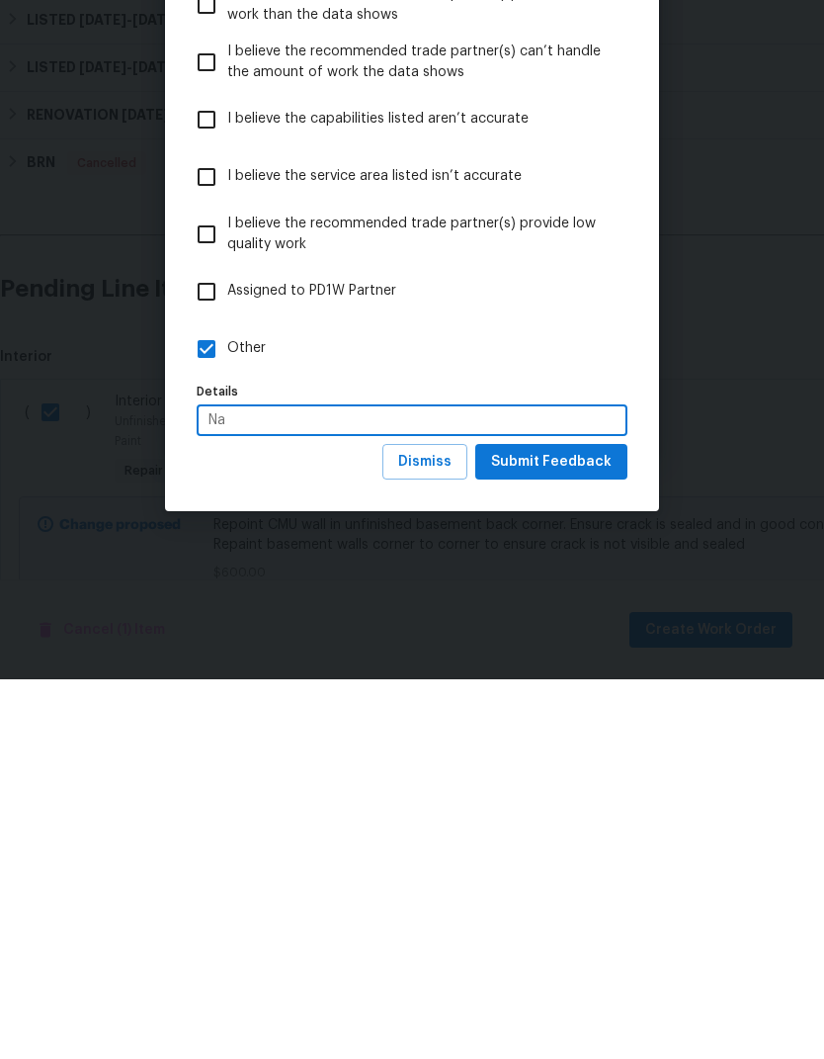
type input "Na"
click at [573, 829] on span "Submit Feedback" at bounding box center [551, 841] width 121 height 25
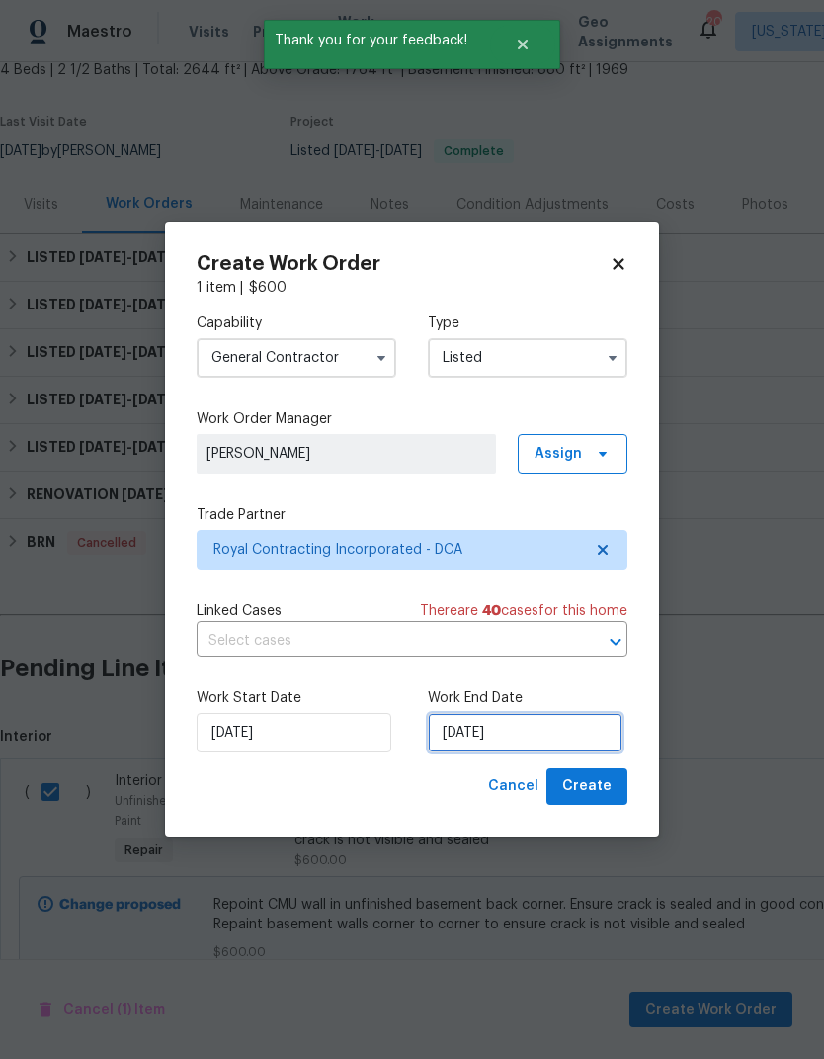
click at [514, 733] on input "[DATE]" at bounding box center [525, 733] width 195 height 40
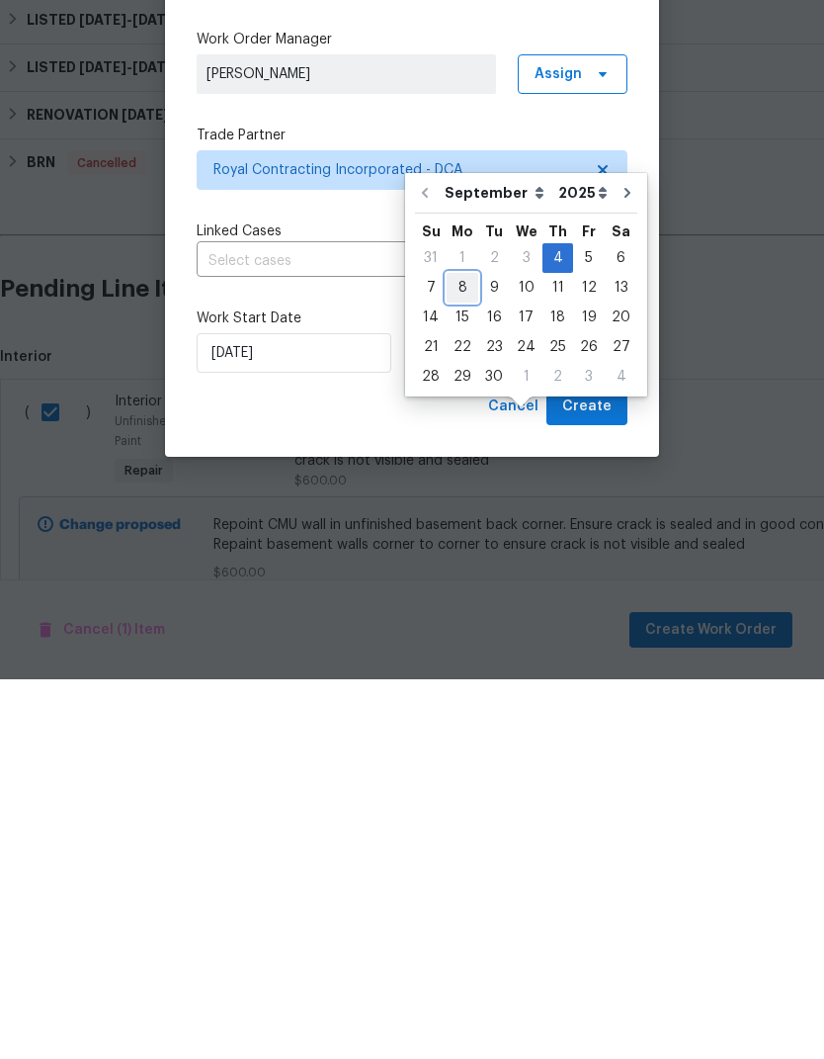
click at [464, 653] on div "8" at bounding box center [463, 667] width 32 height 28
type input "[DATE]"
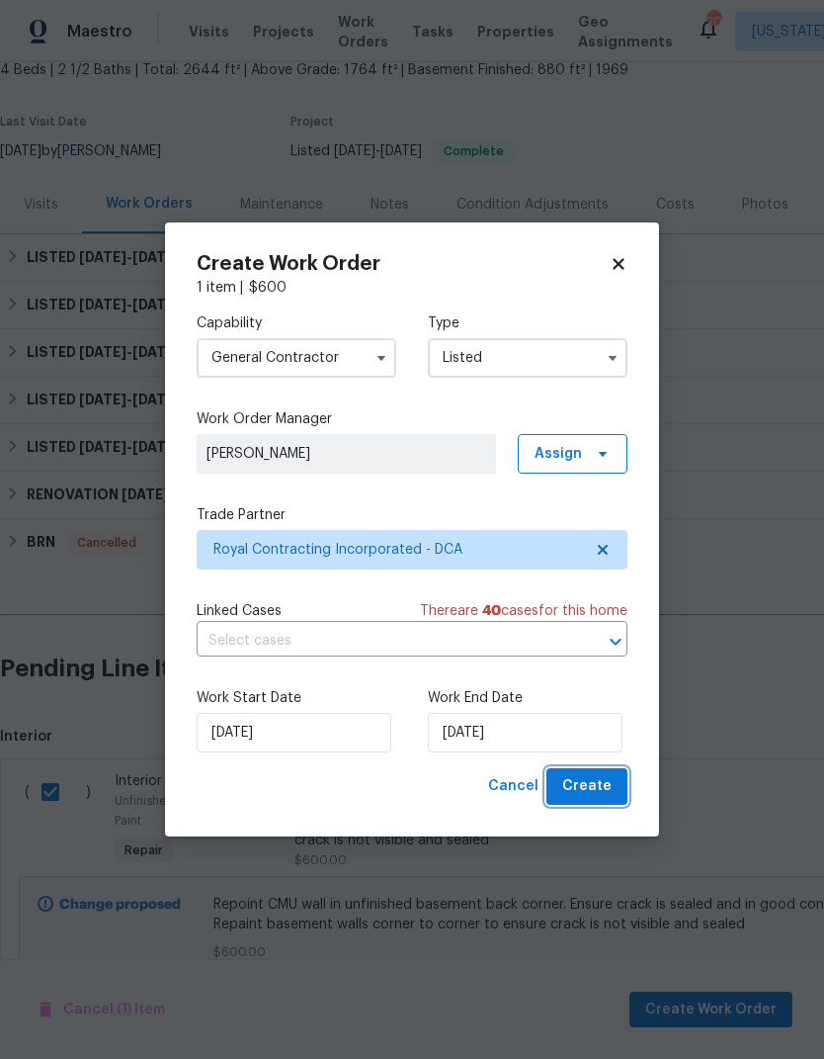
click at [599, 779] on span "Create" at bounding box center [587, 786] width 49 height 25
checkbox input "false"
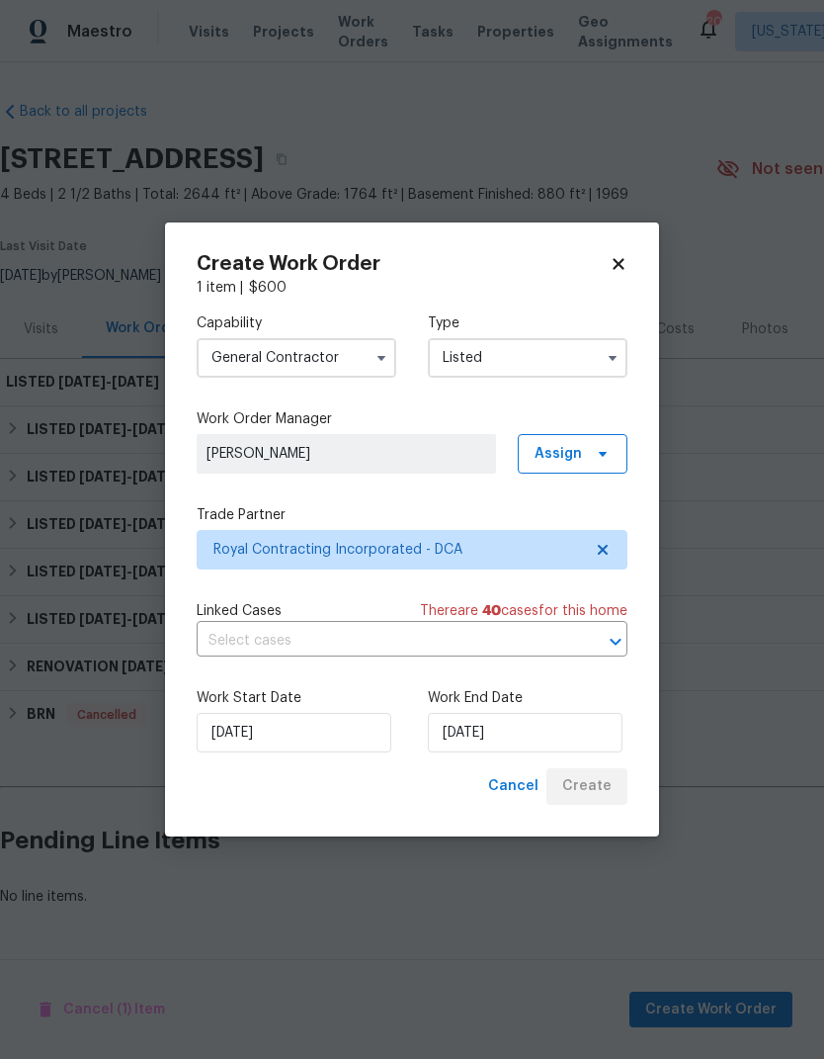
scroll to position [0, 0]
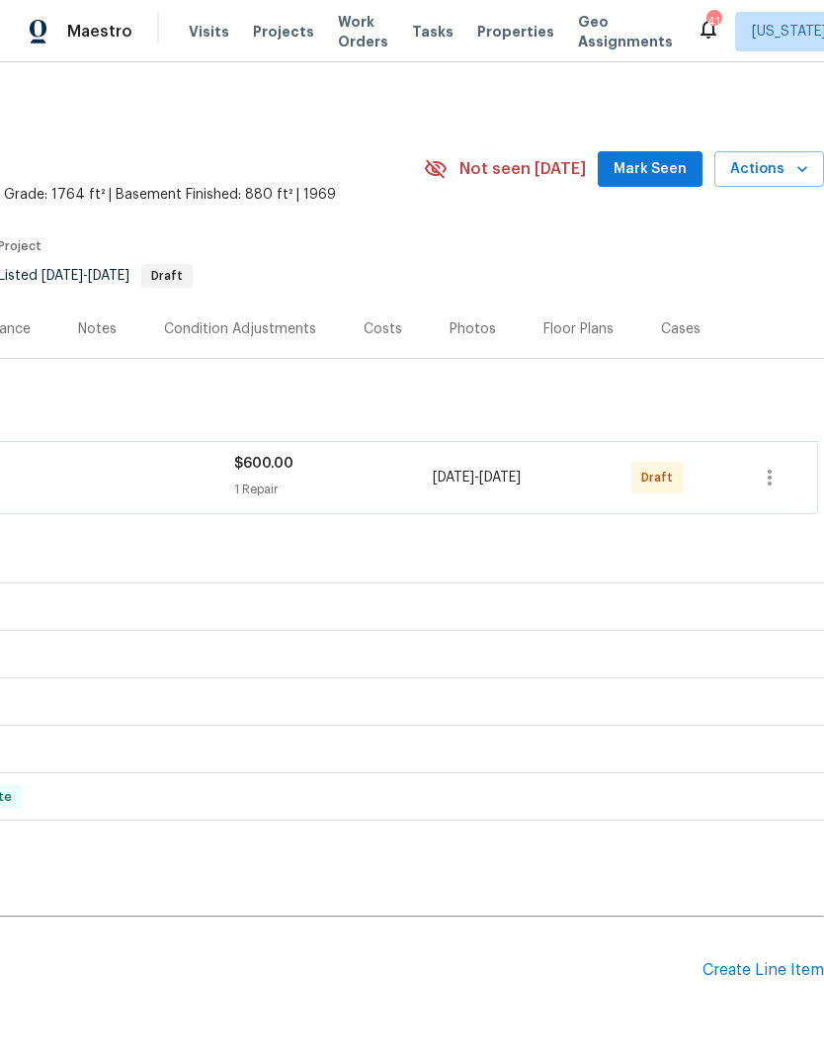
scroll to position [0, 293]
click at [779, 476] on icon "button" at bounding box center [770, 478] width 24 height 24
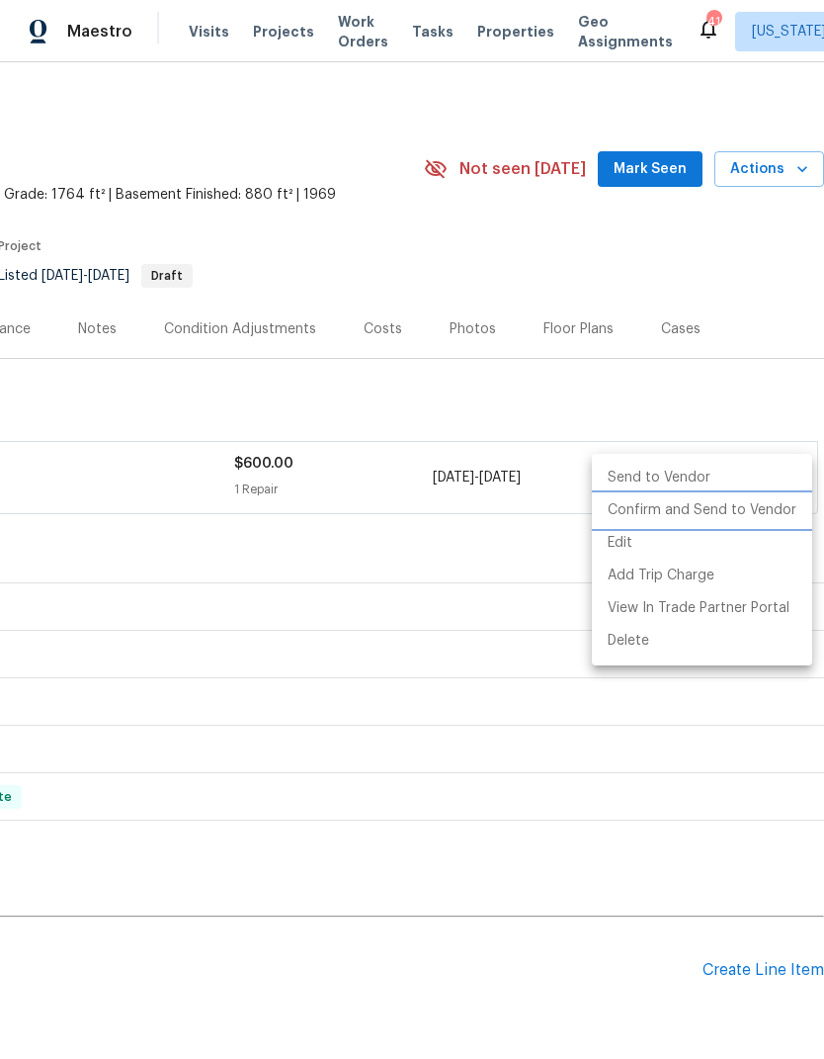
click at [738, 519] on li "Confirm and Send to Vendor" at bounding box center [702, 510] width 220 height 33
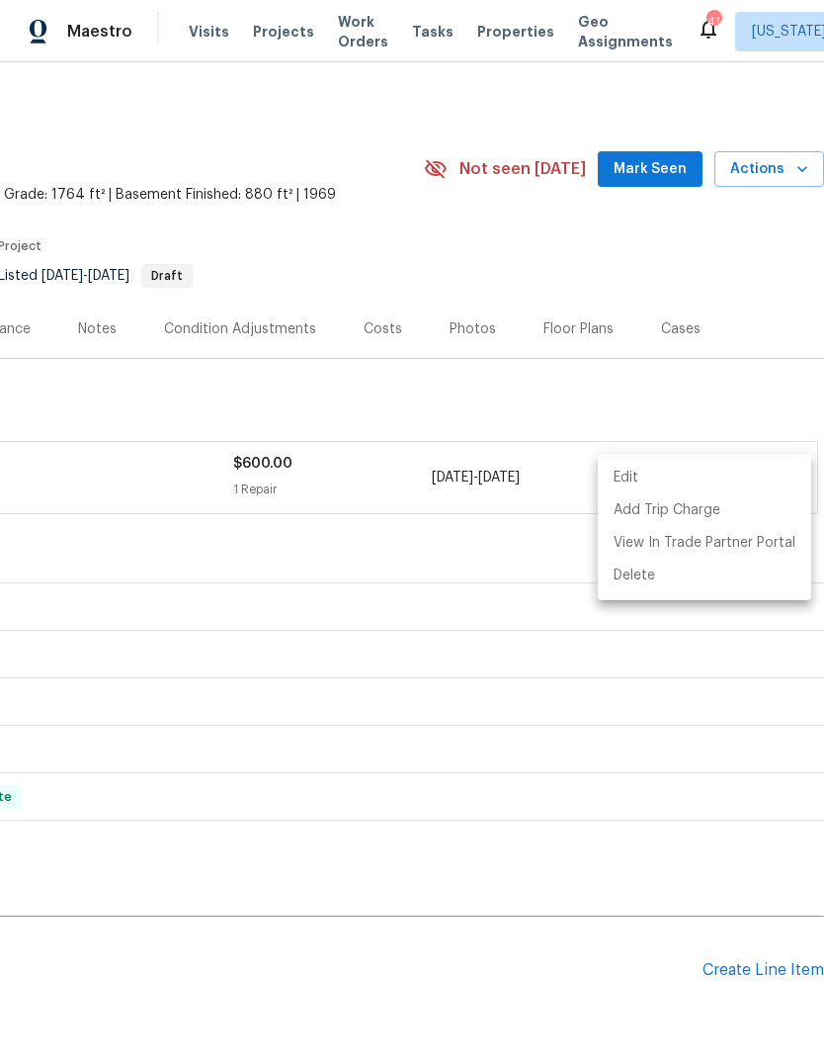
click at [554, 995] on div at bounding box center [412, 529] width 824 height 1059
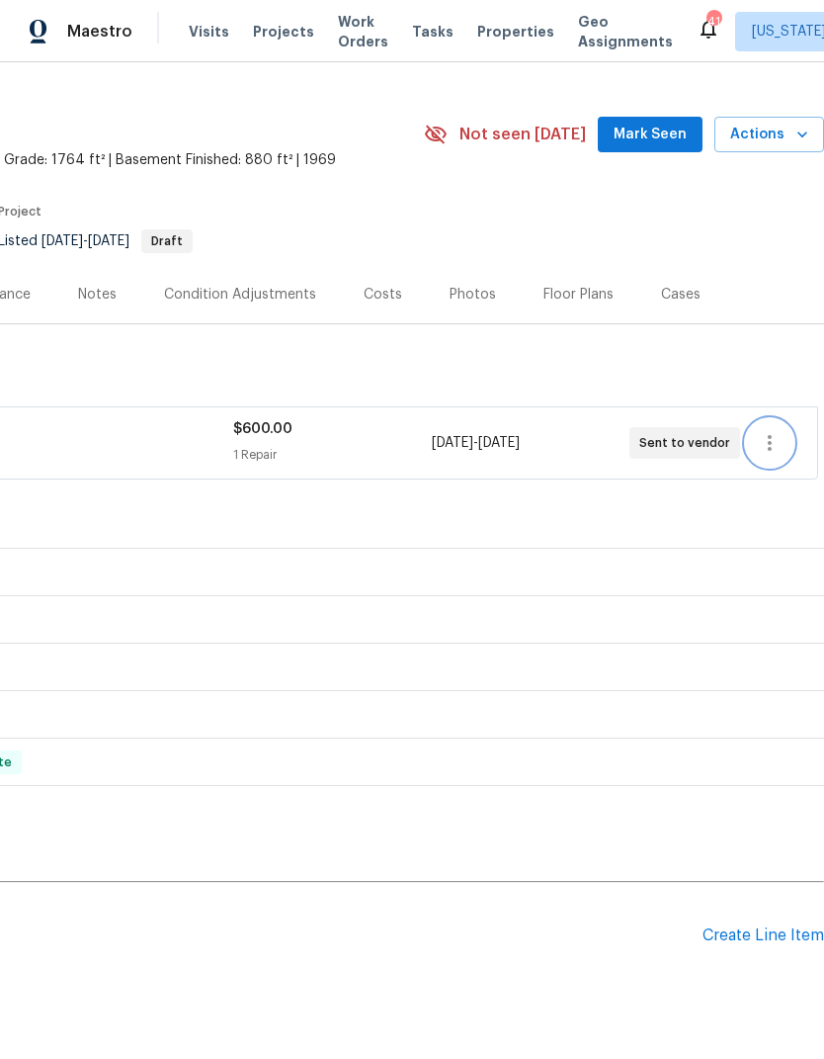
scroll to position [35, 293]
